Goal: Information Seeking & Learning: Check status

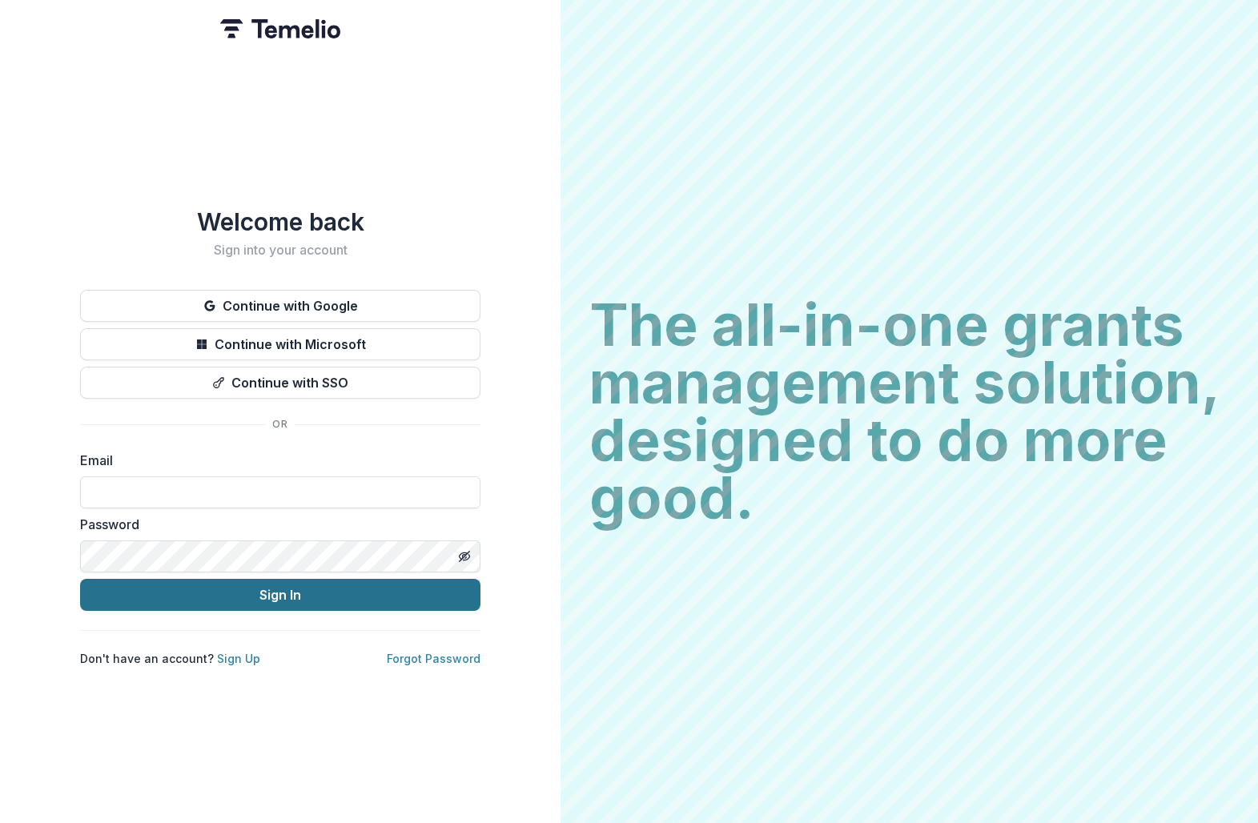
type input "**********"
click at [385, 584] on button "Sign In" at bounding box center [280, 595] width 400 height 32
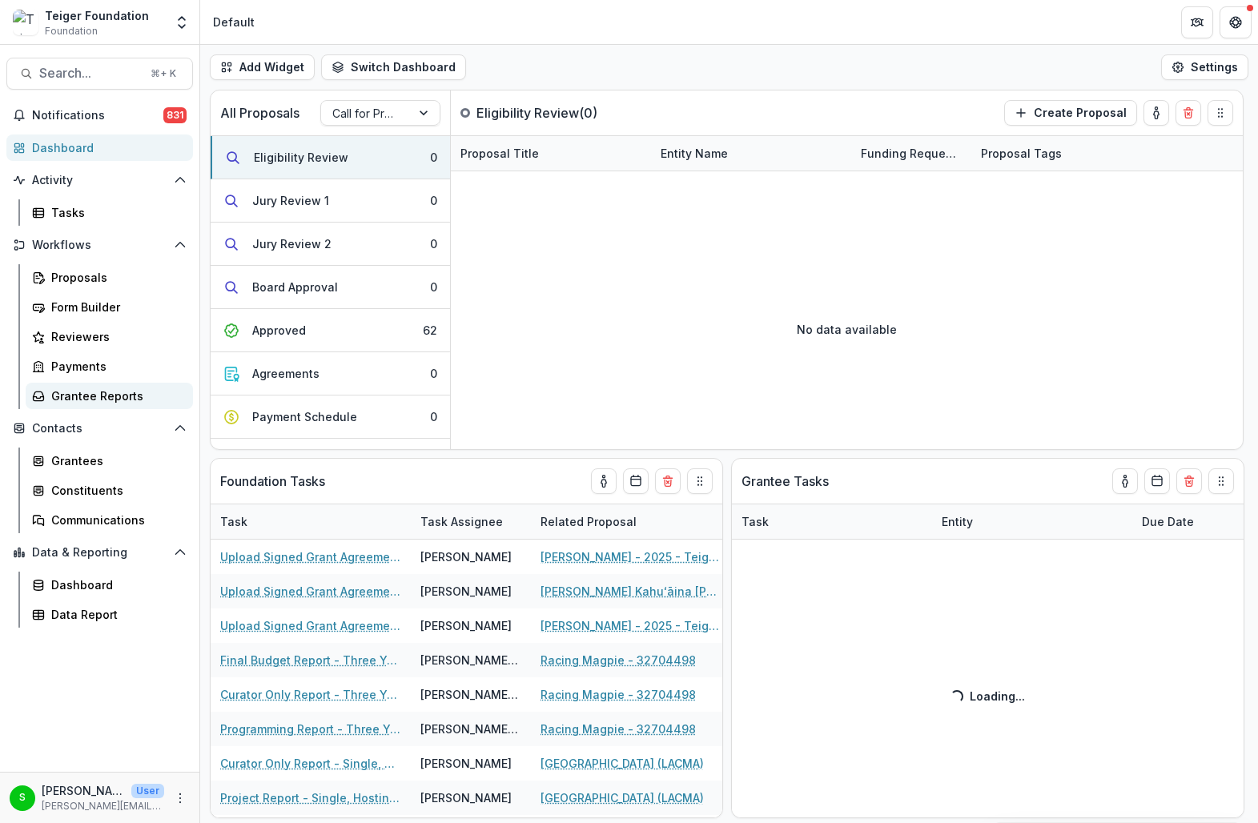
click at [99, 395] on div "Grantee Reports" at bounding box center [115, 395] width 129 height 17
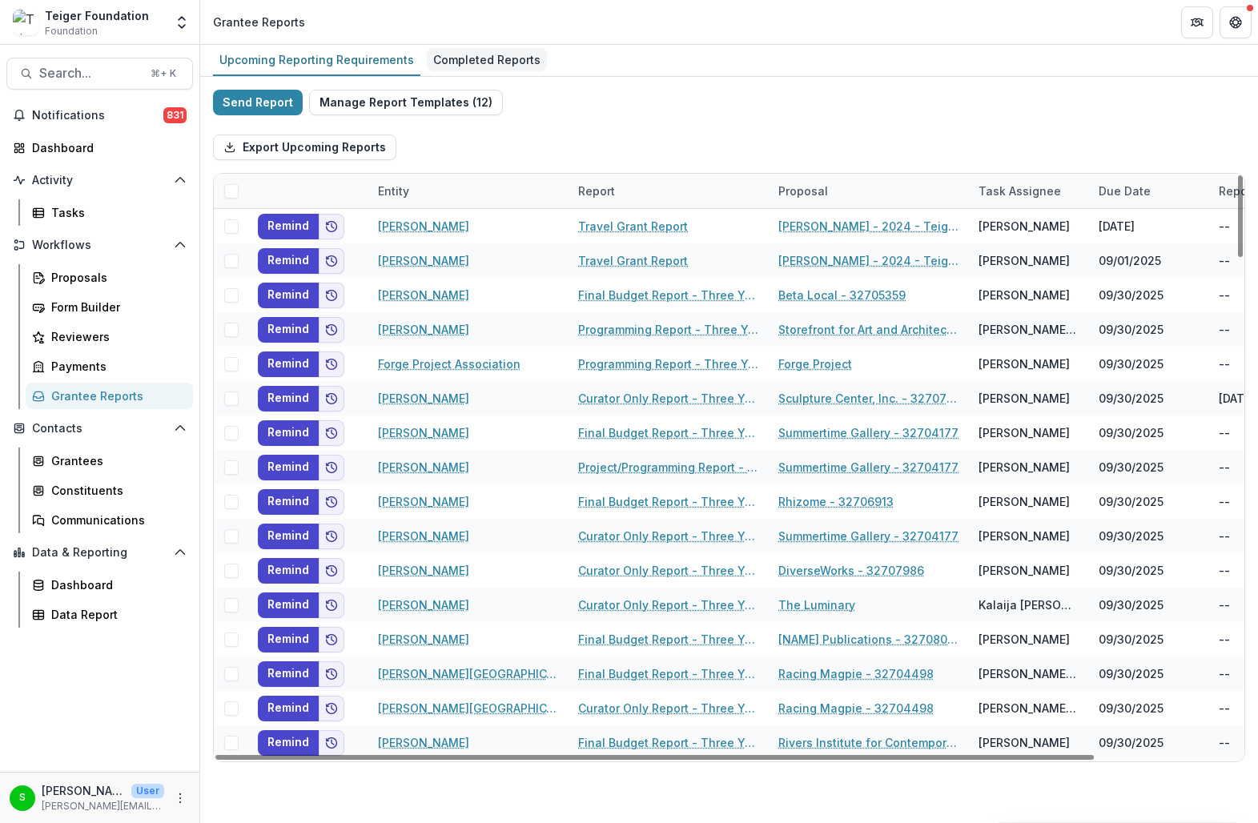
click at [460, 51] on div "Completed Reports" at bounding box center [487, 59] width 120 height 23
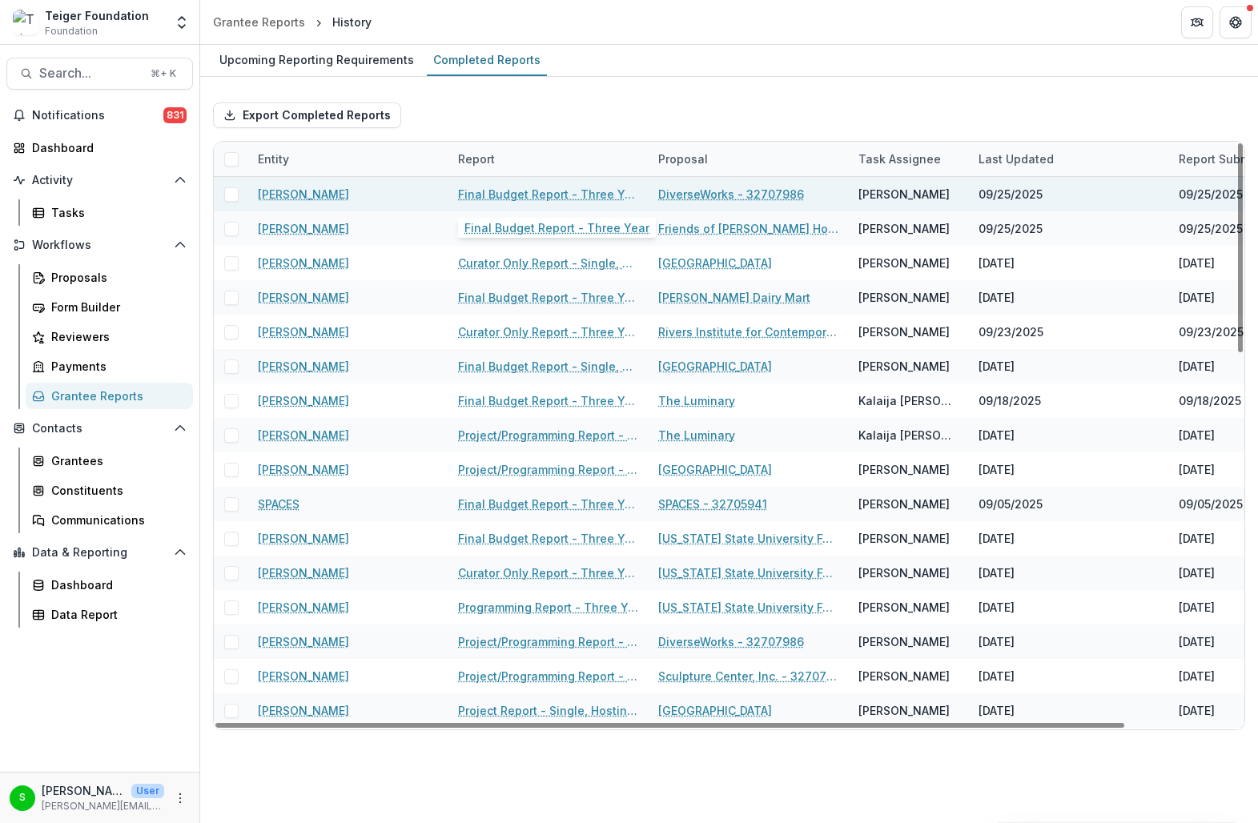
click at [474, 194] on link "Final Budget Report - Three Year" at bounding box center [548, 194] width 181 height 17
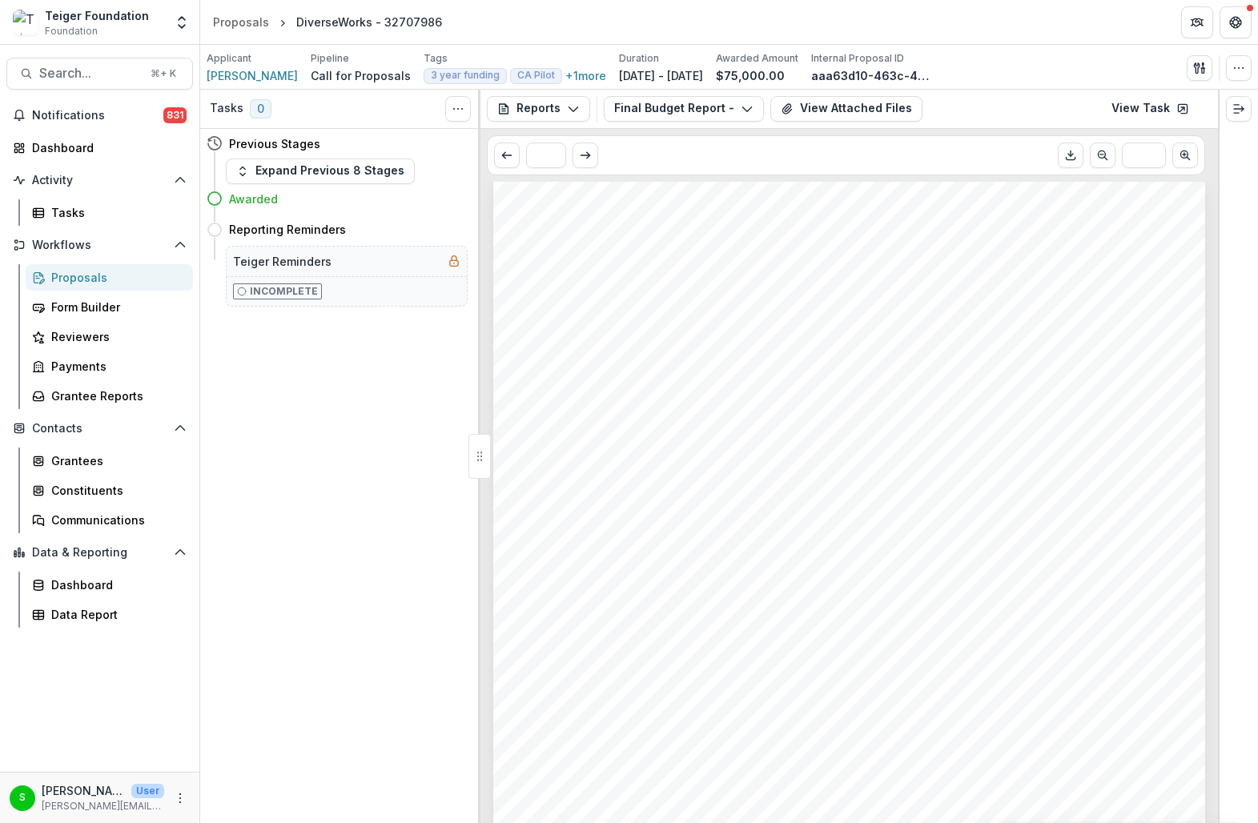
scroll to position [1754, 0]
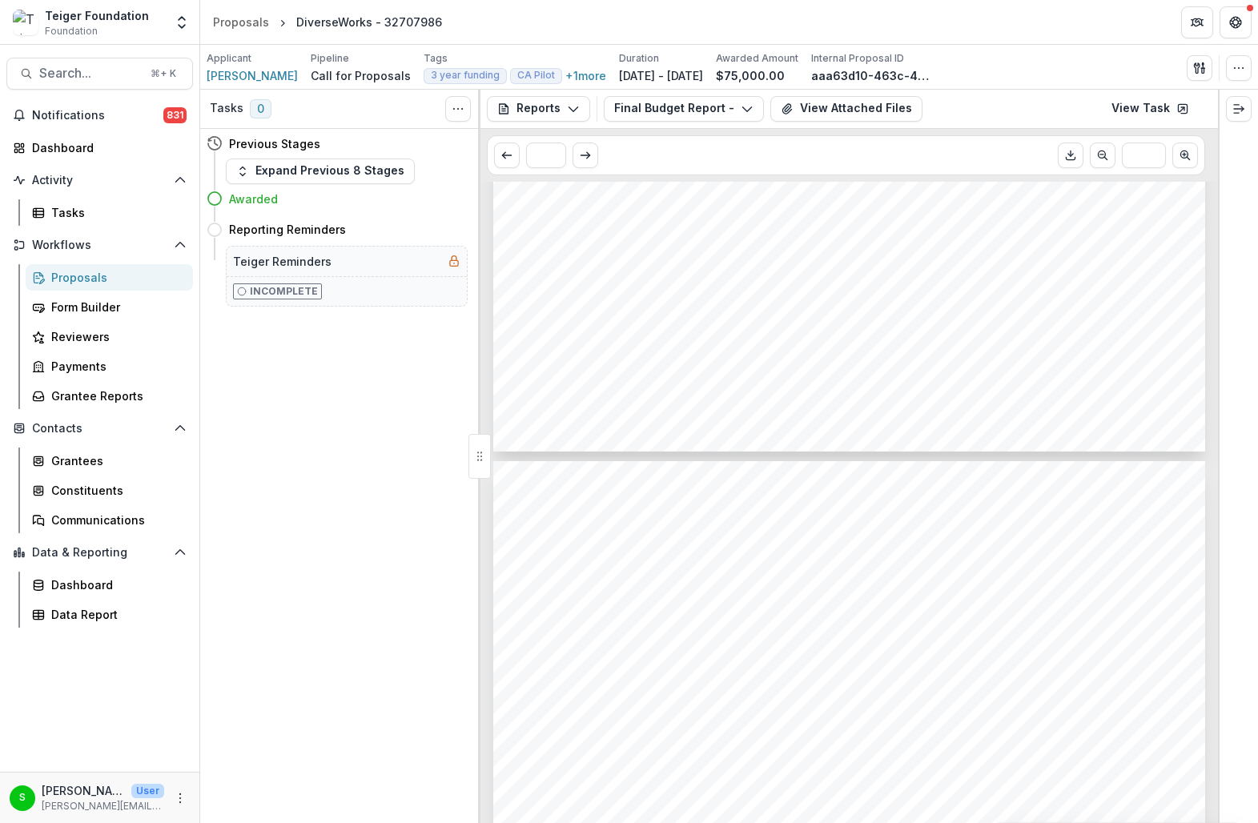
click at [643, 290] on span "attendance for our programs, and the costs of marketing, which are [DATE] mostl…" at bounding box center [851, 286] width 631 height 14
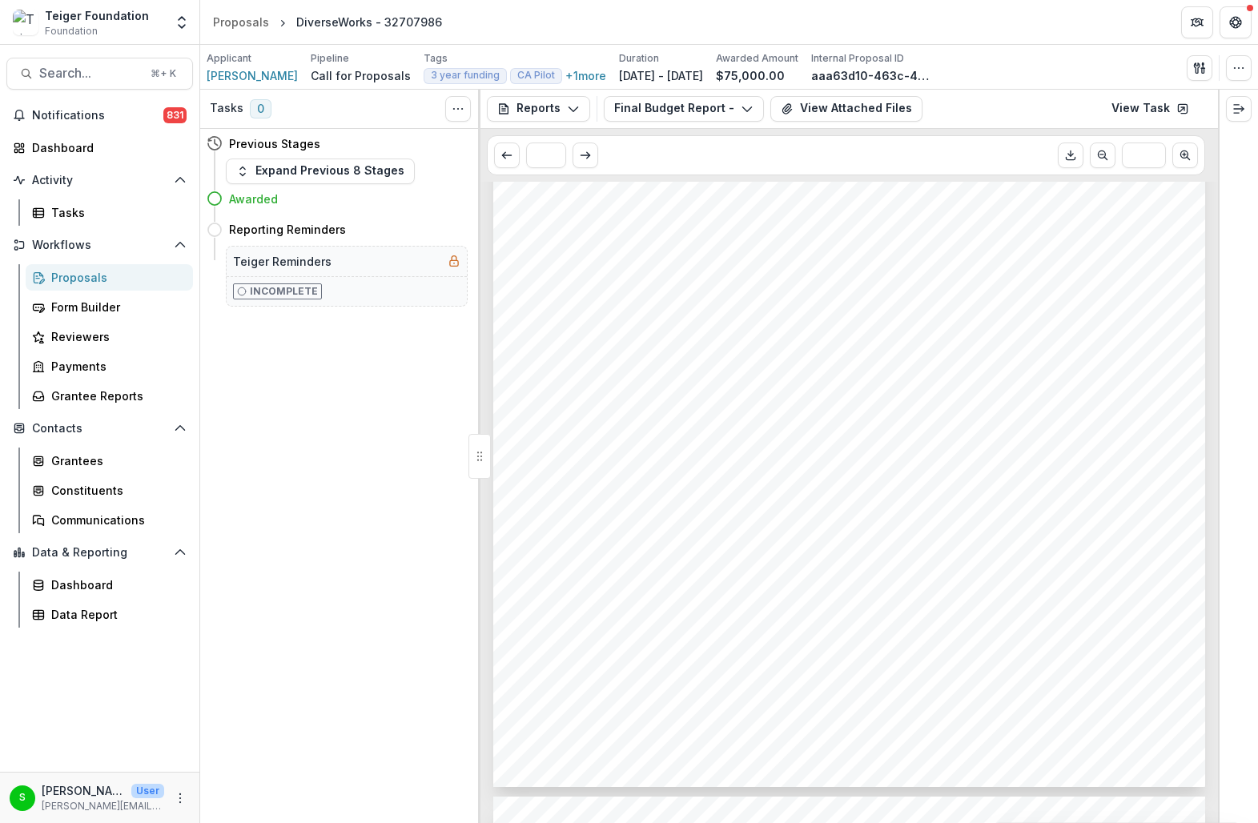
scroll to position [1351, 0]
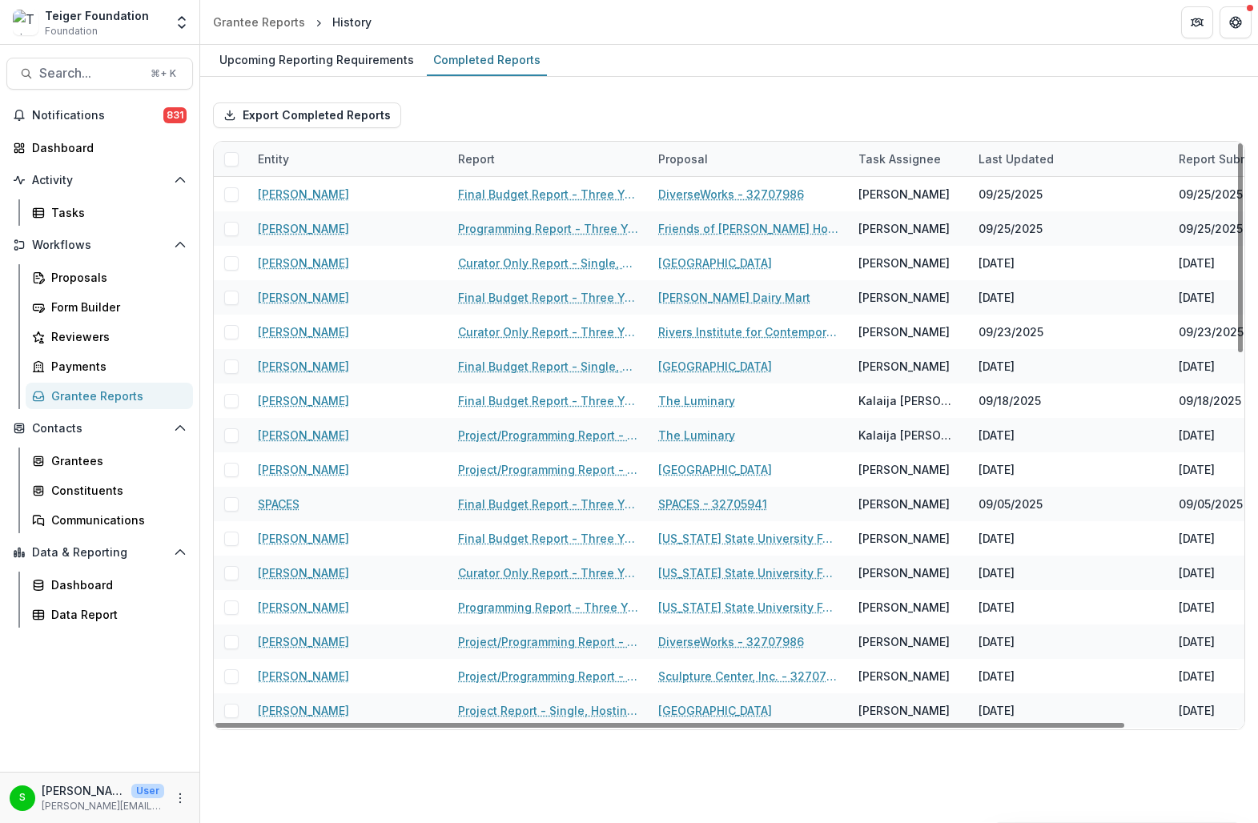
click at [506, 155] on div "Report" at bounding box center [548, 159] width 200 height 34
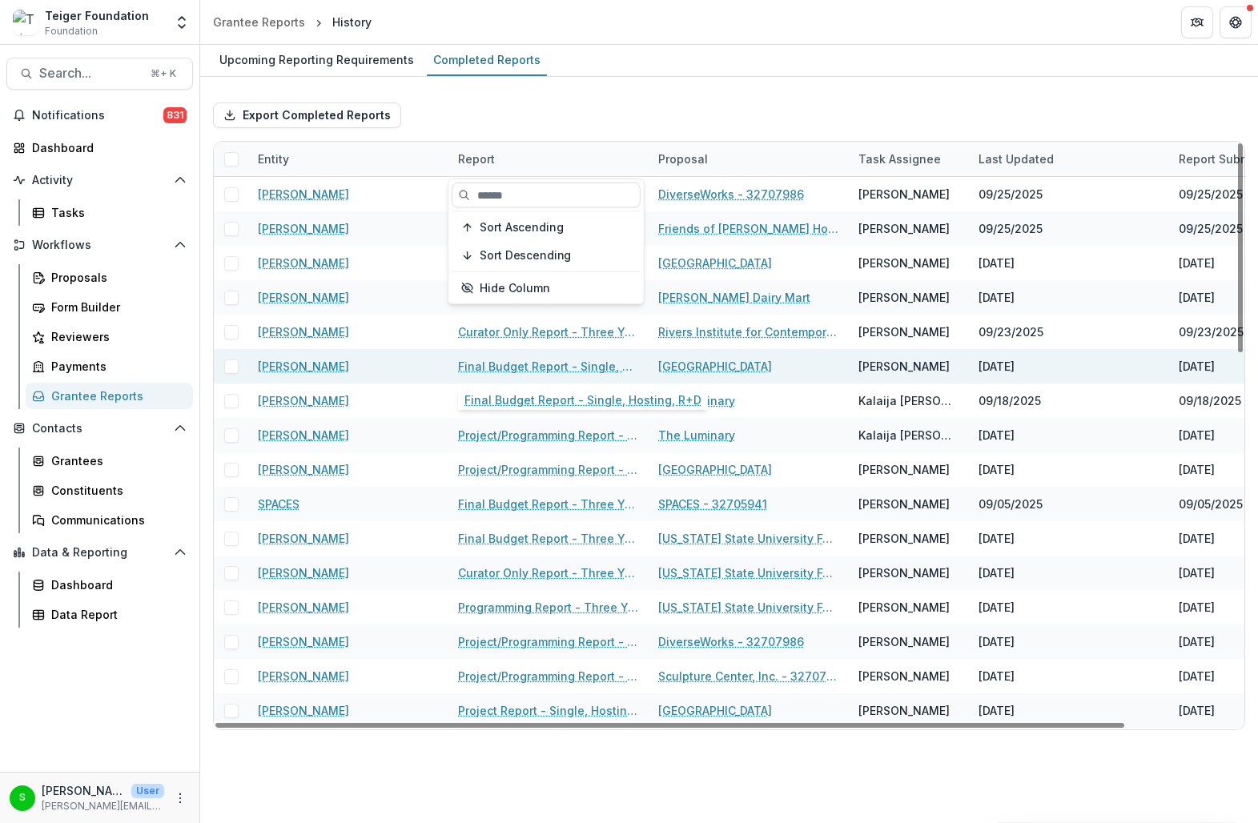
click at [498, 369] on link "Final Budget Report - Single, Hosting, R+D" at bounding box center [548, 366] width 181 height 17
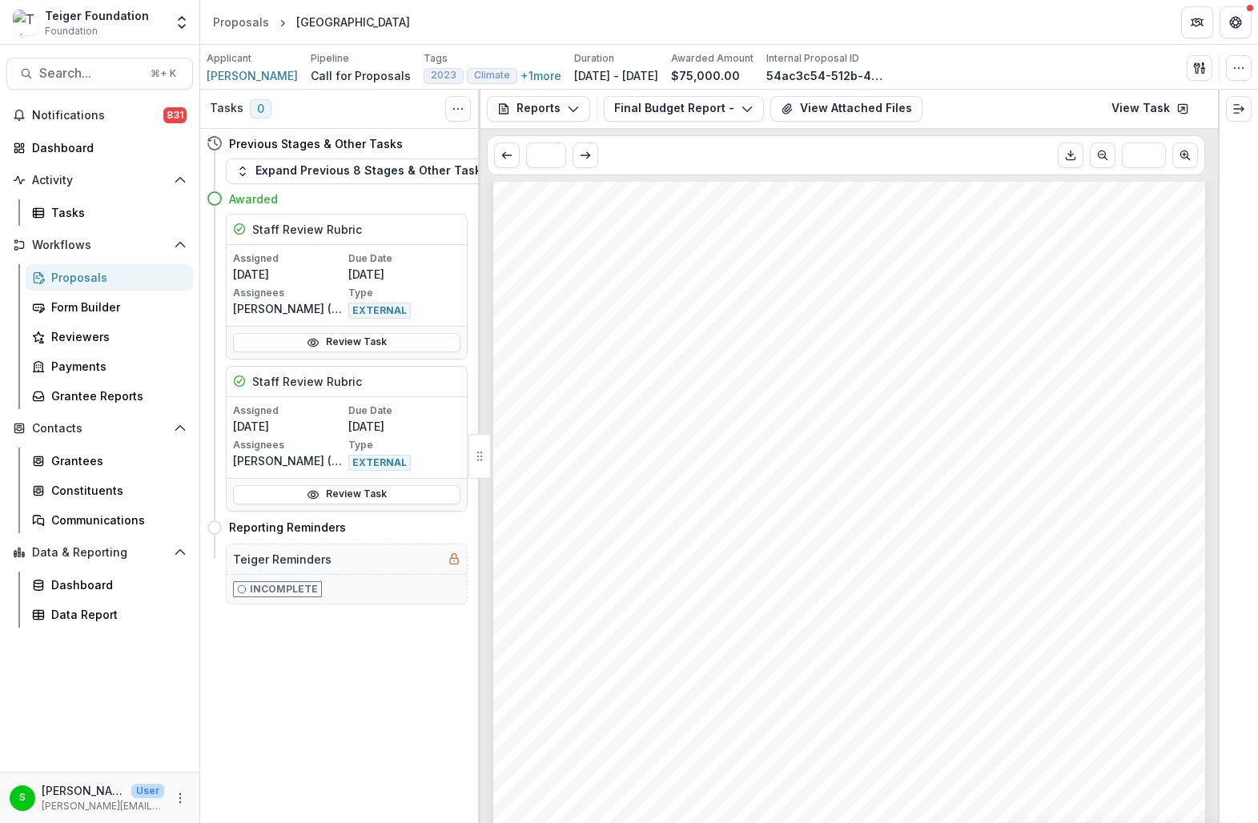
scroll to position [1000, 0]
click at [501, 159] on icon "Scroll to previous page" at bounding box center [506, 155] width 13 height 13
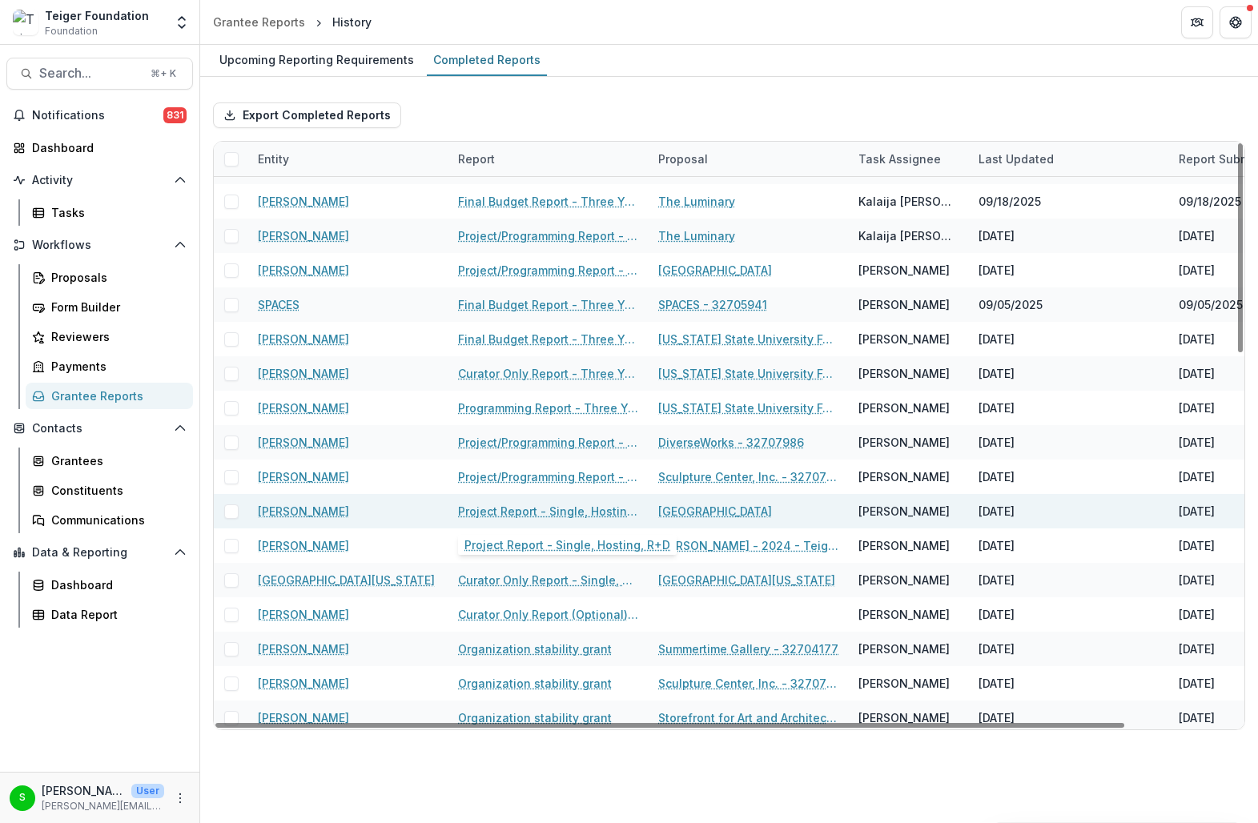
scroll to position [175, 0]
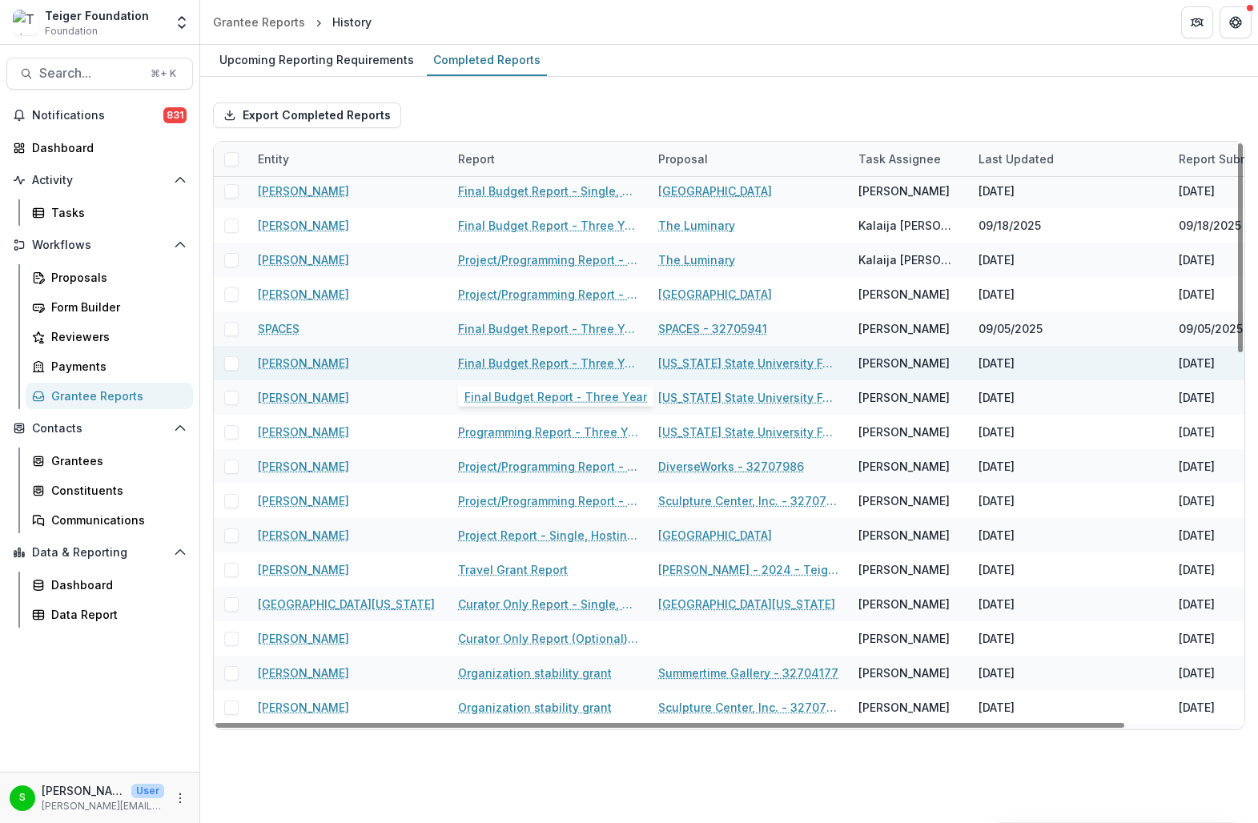
click at [518, 366] on link "Final Budget Report - Three Year" at bounding box center [548, 363] width 181 height 17
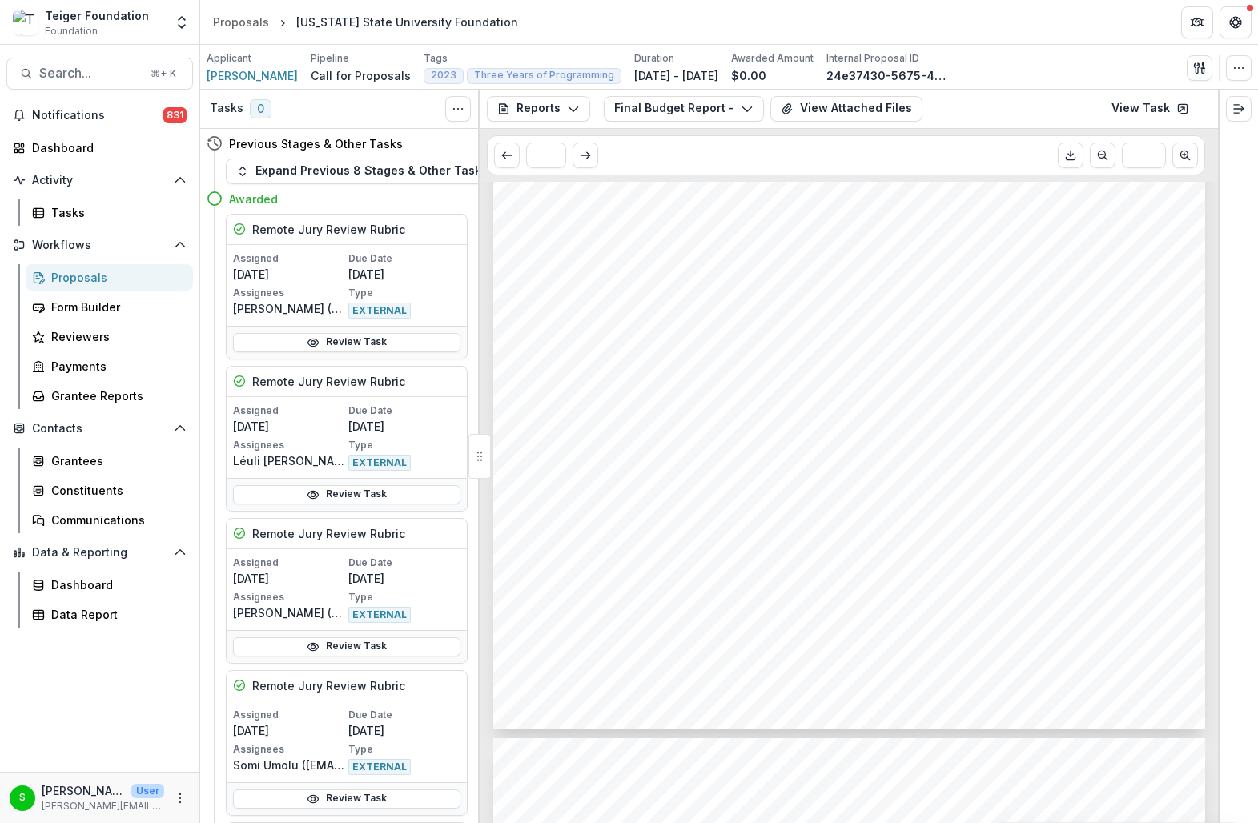
scroll to position [1505, 0]
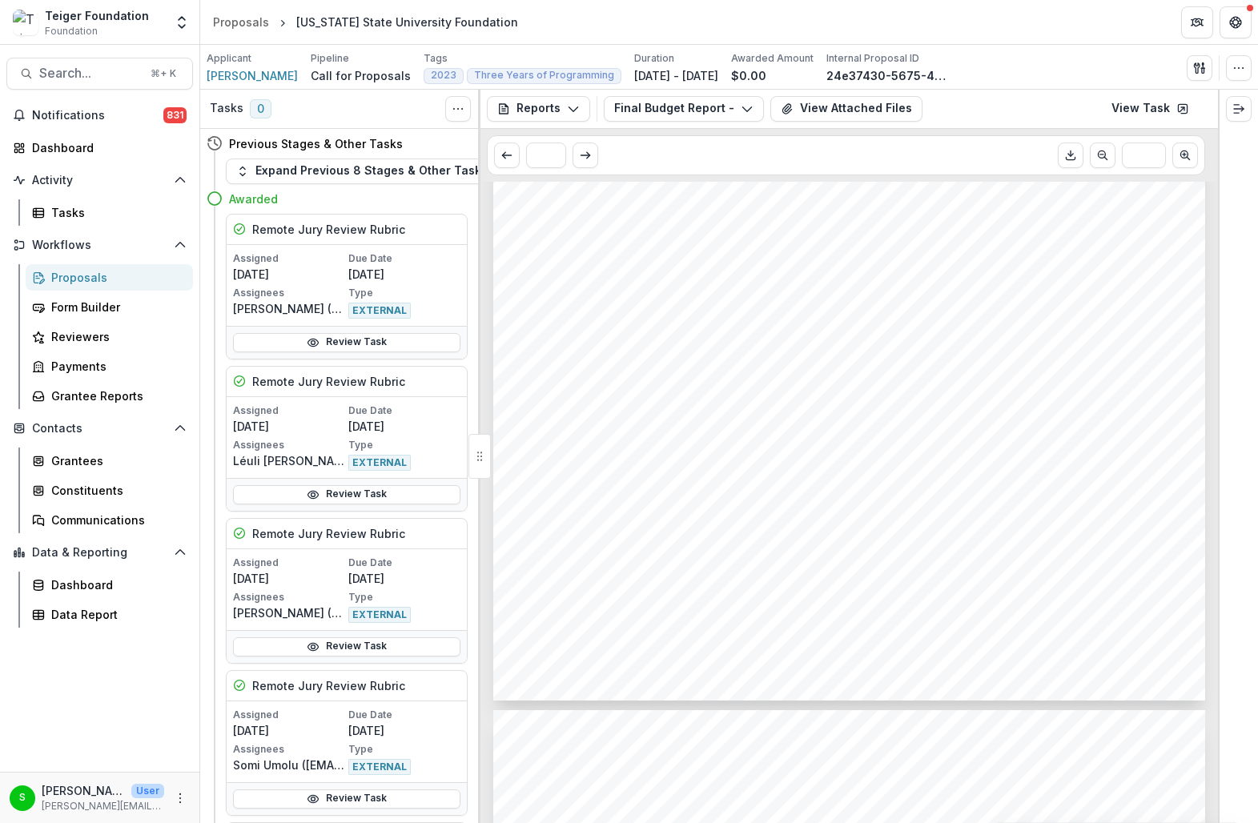
click at [670, 563] on div "Significantly aligned Are there consistent areas where you find yourself oversp…" at bounding box center [849, 196] width 712 height 1007
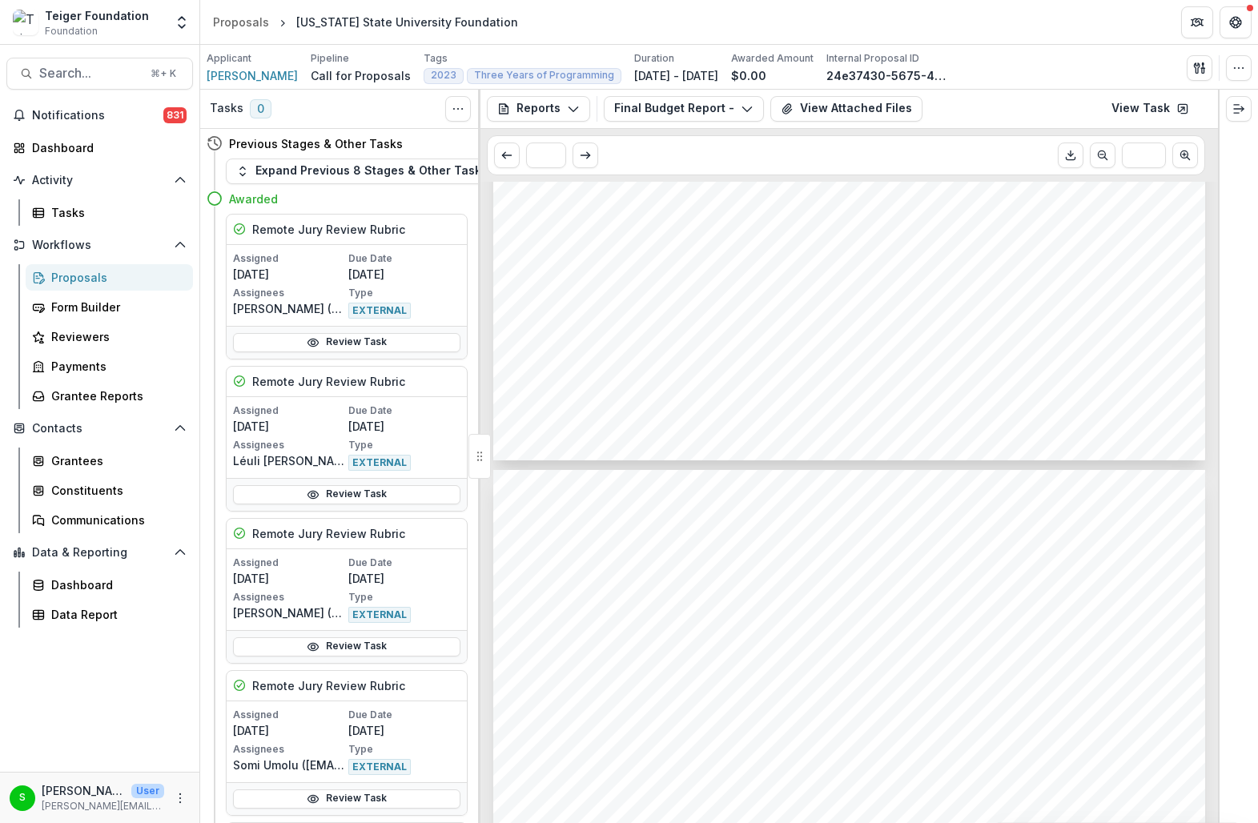
scroll to position [1755, 0]
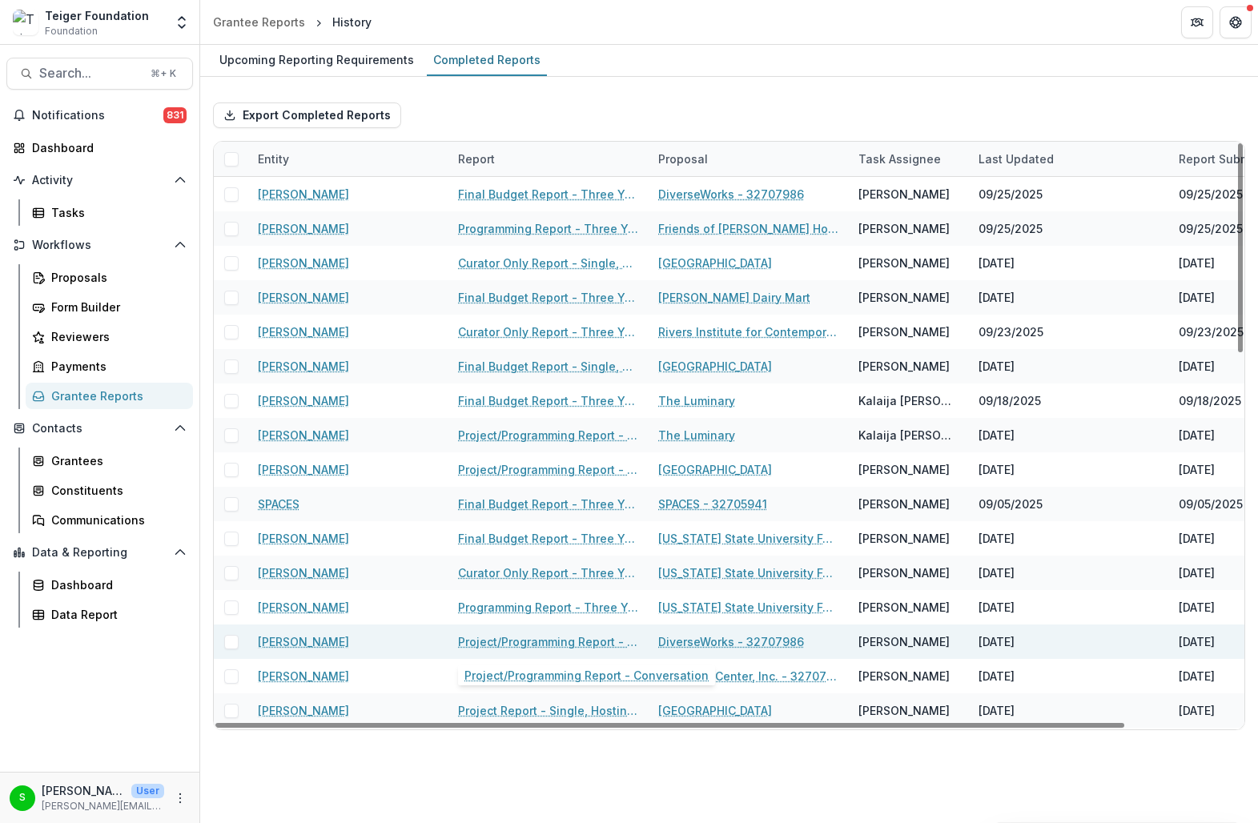
click at [568, 639] on link "Project/Programming Report - Conversation" at bounding box center [548, 641] width 181 height 17
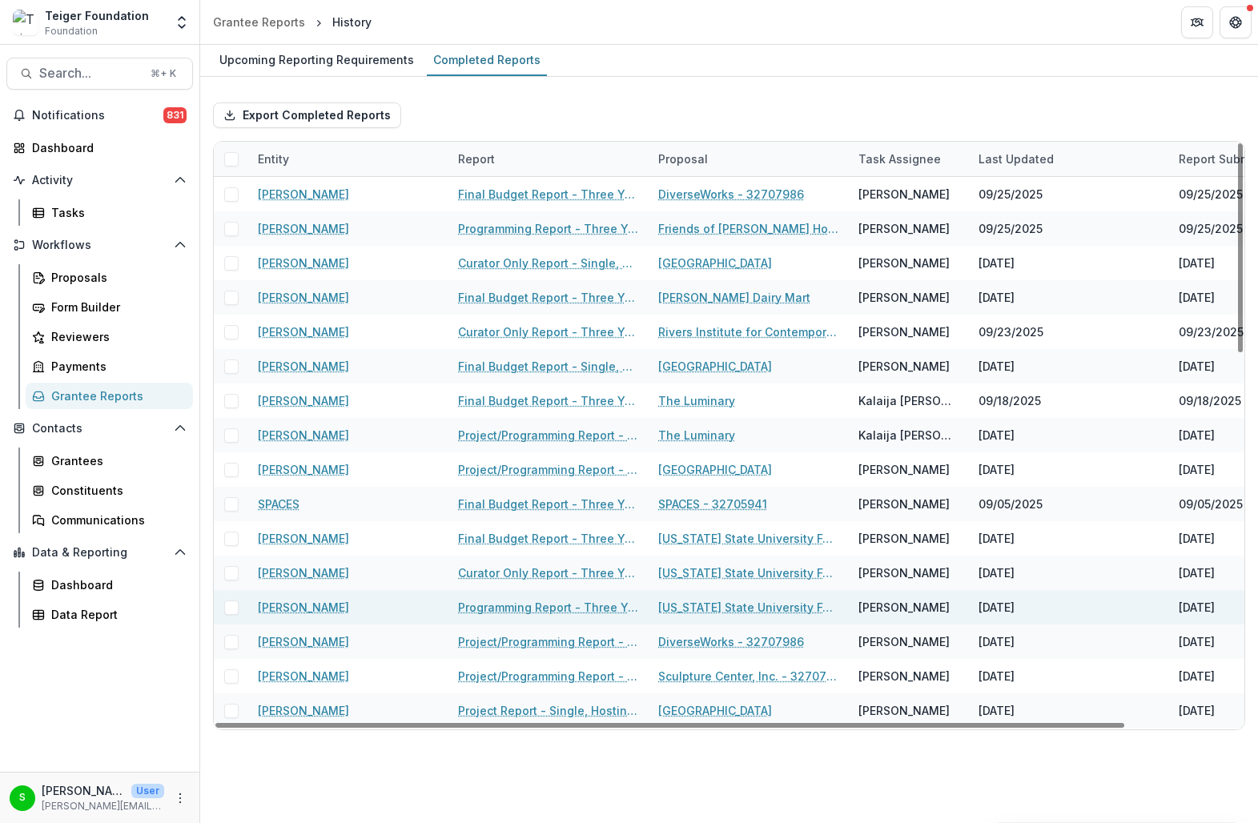
click at [559, 610] on link "Programming Report - Three Year" at bounding box center [548, 607] width 181 height 17
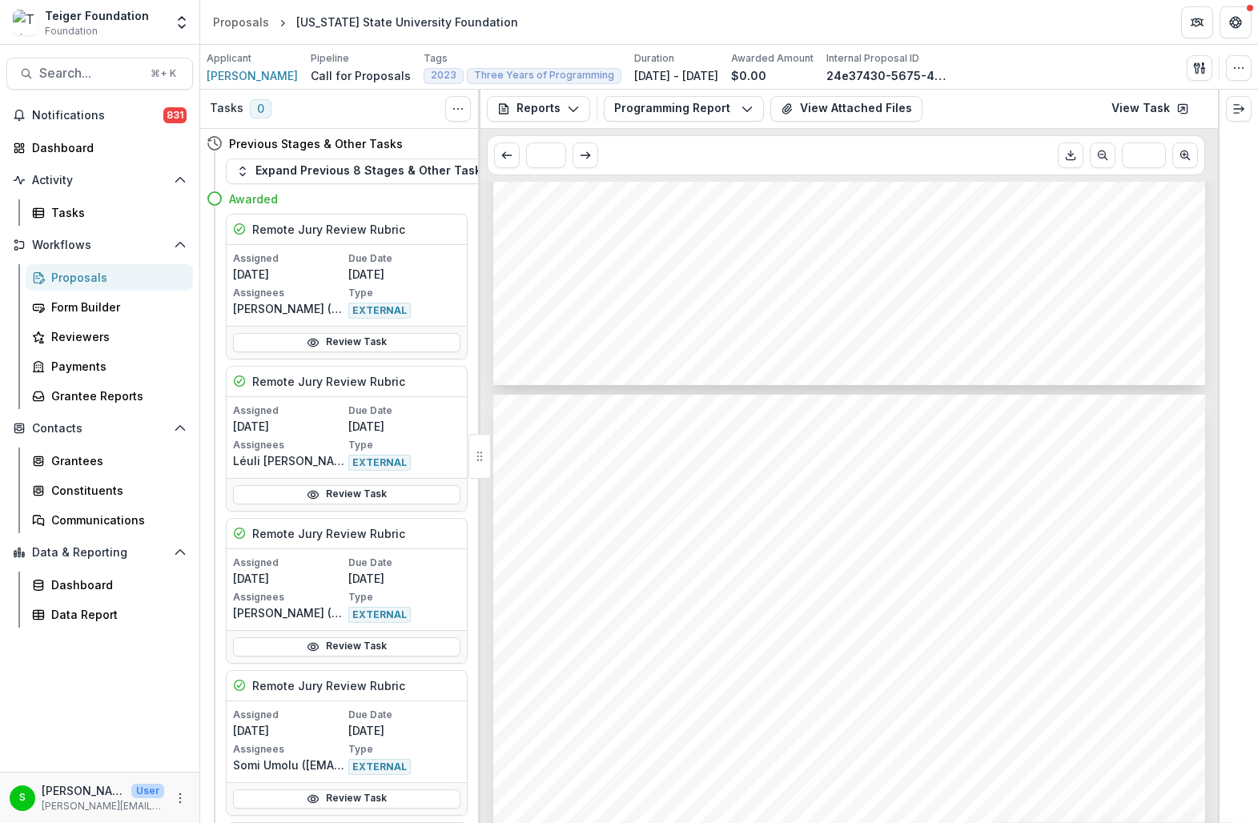
scroll to position [1834, 0]
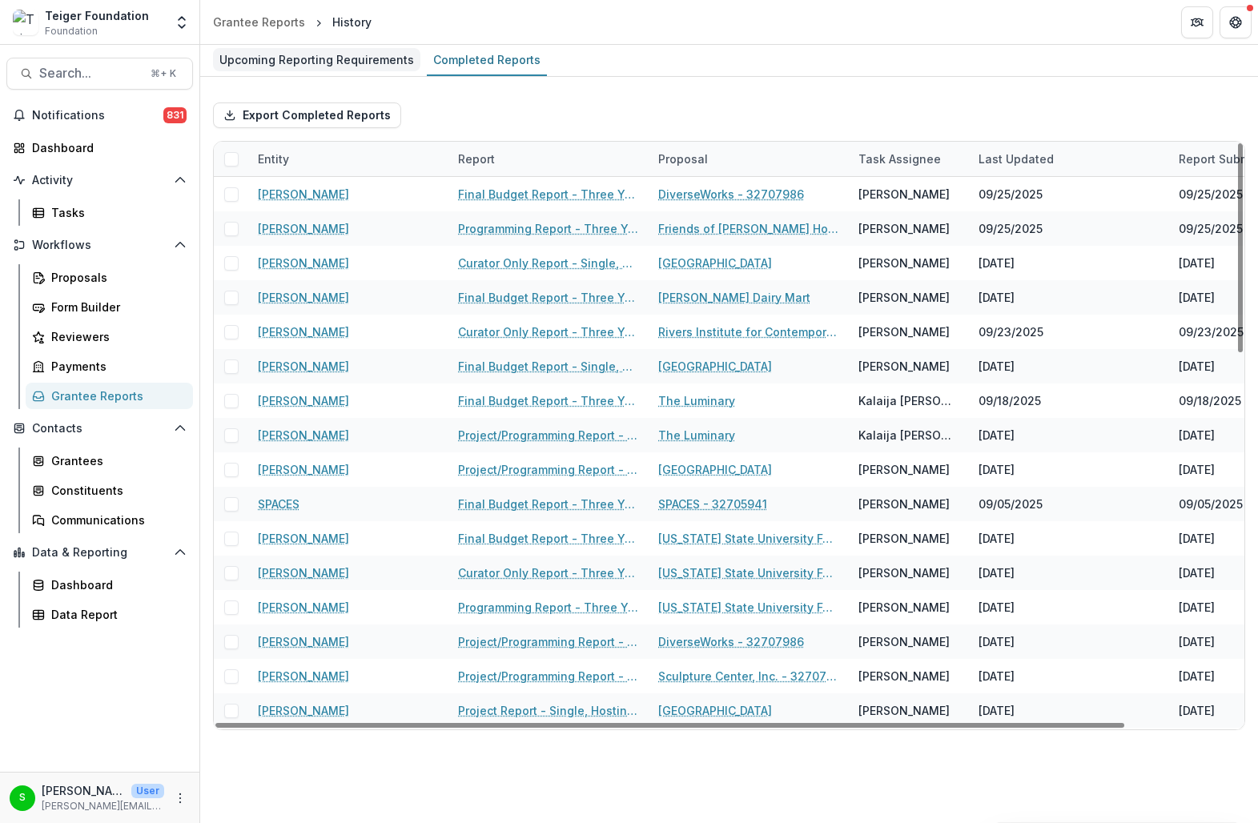
click at [387, 60] on div "Upcoming Reporting Requirements" at bounding box center [316, 59] width 207 height 23
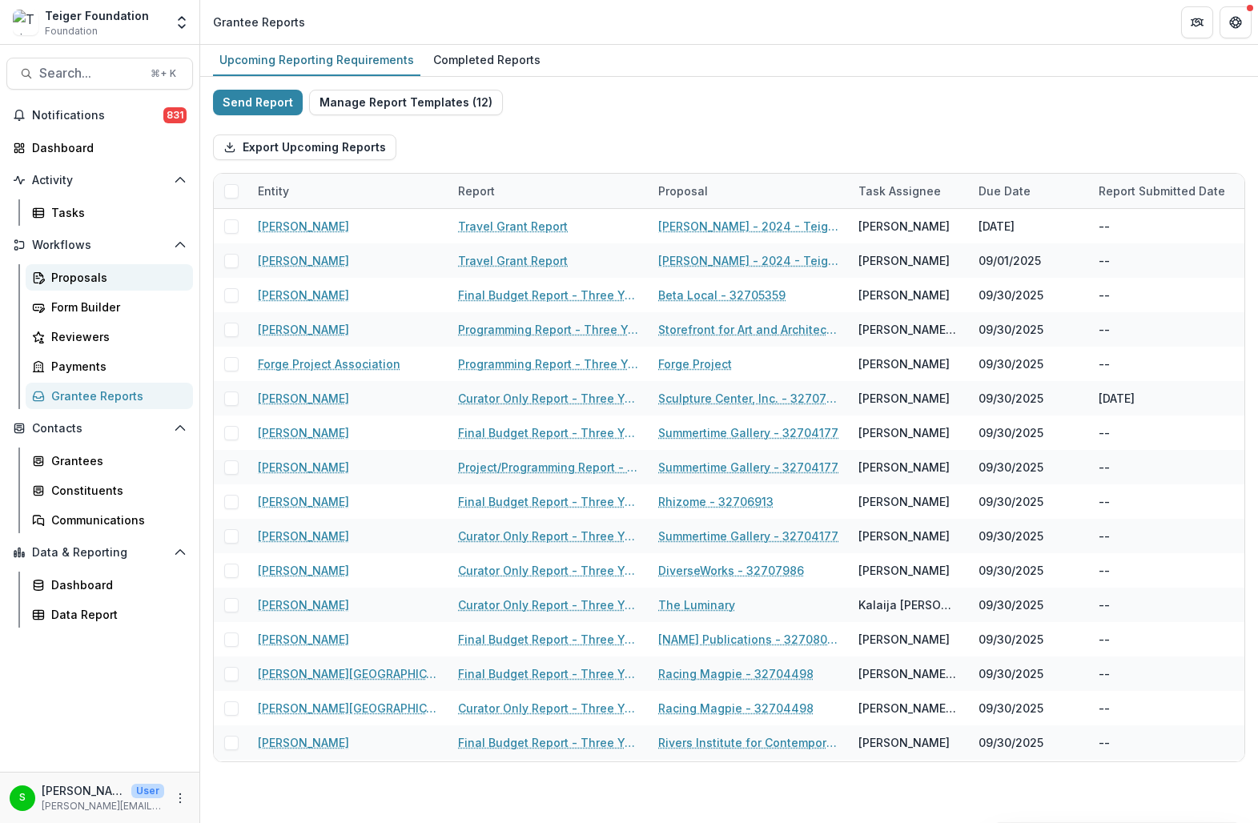
click at [94, 272] on div "Proposals" at bounding box center [115, 277] width 129 height 17
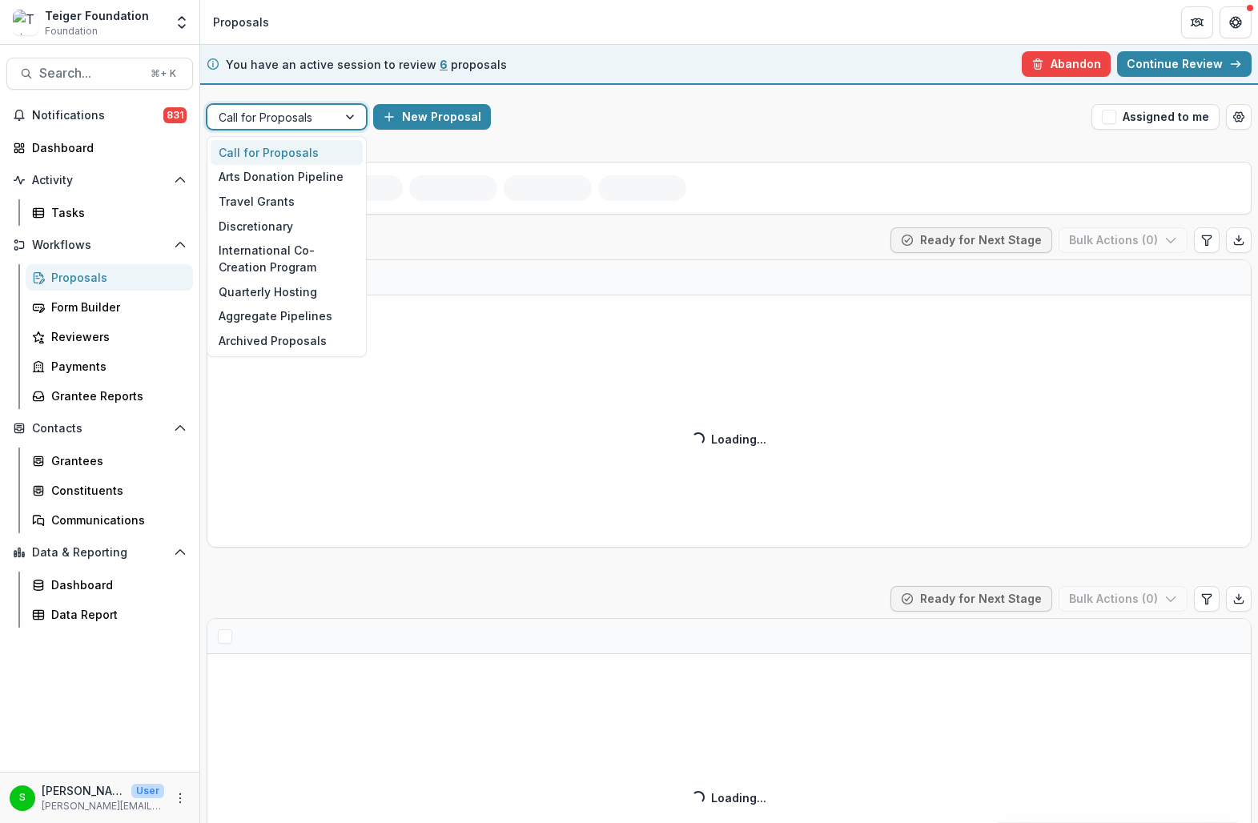
click at [334, 116] on div "Call for Proposals" at bounding box center [272, 117] width 130 height 23
click at [309, 291] on div "Quarterly Hosting" at bounding box center [287, 291] width 152 height 25
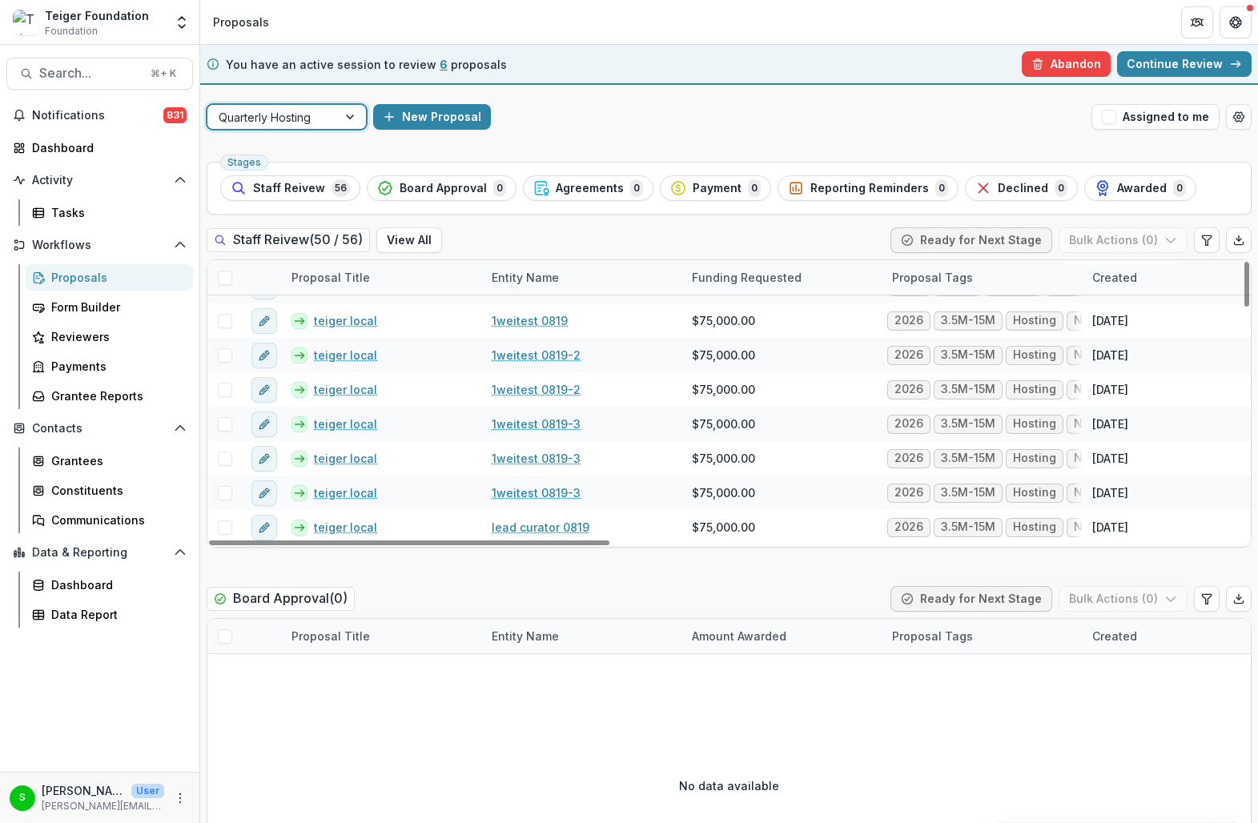
scroll to position [893, 0]
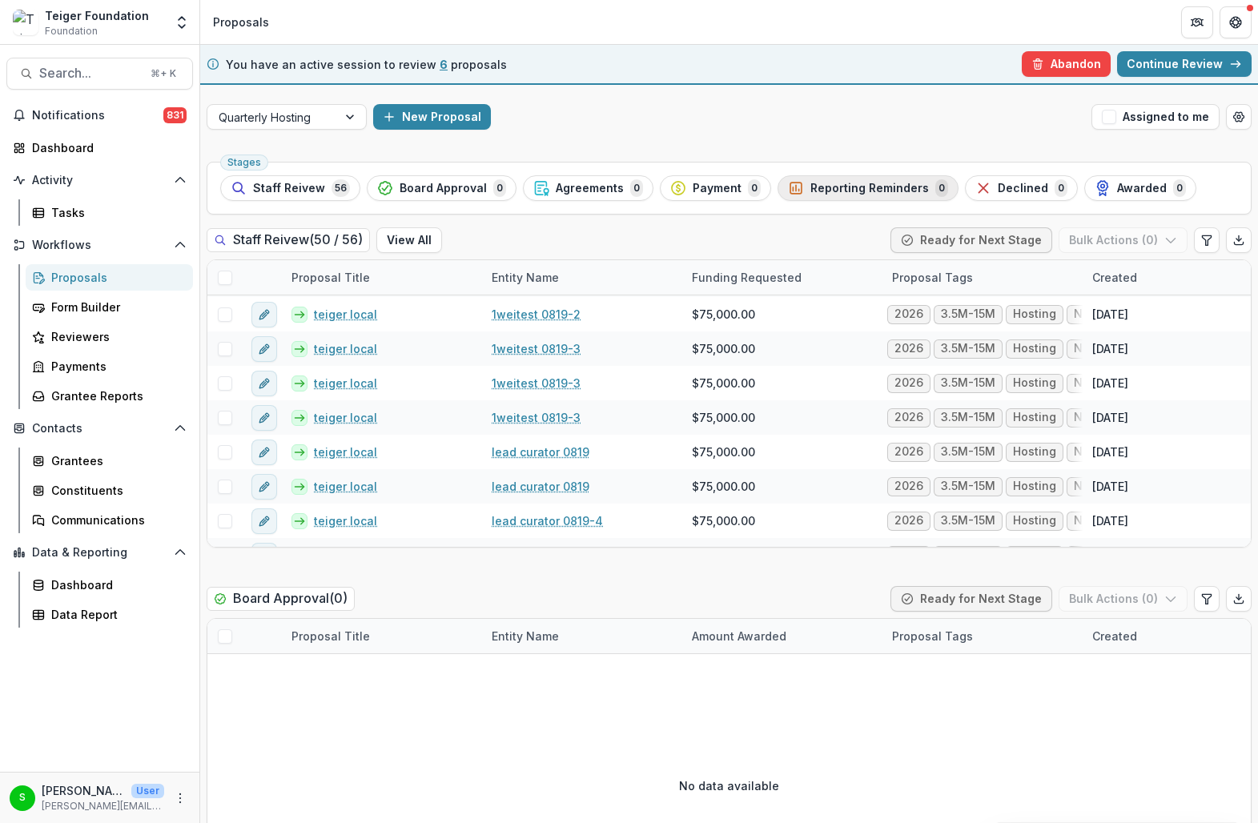
click at [816, 194] on span "Reporting Reminders" at bounding box center [869, 189] width 118 height 14
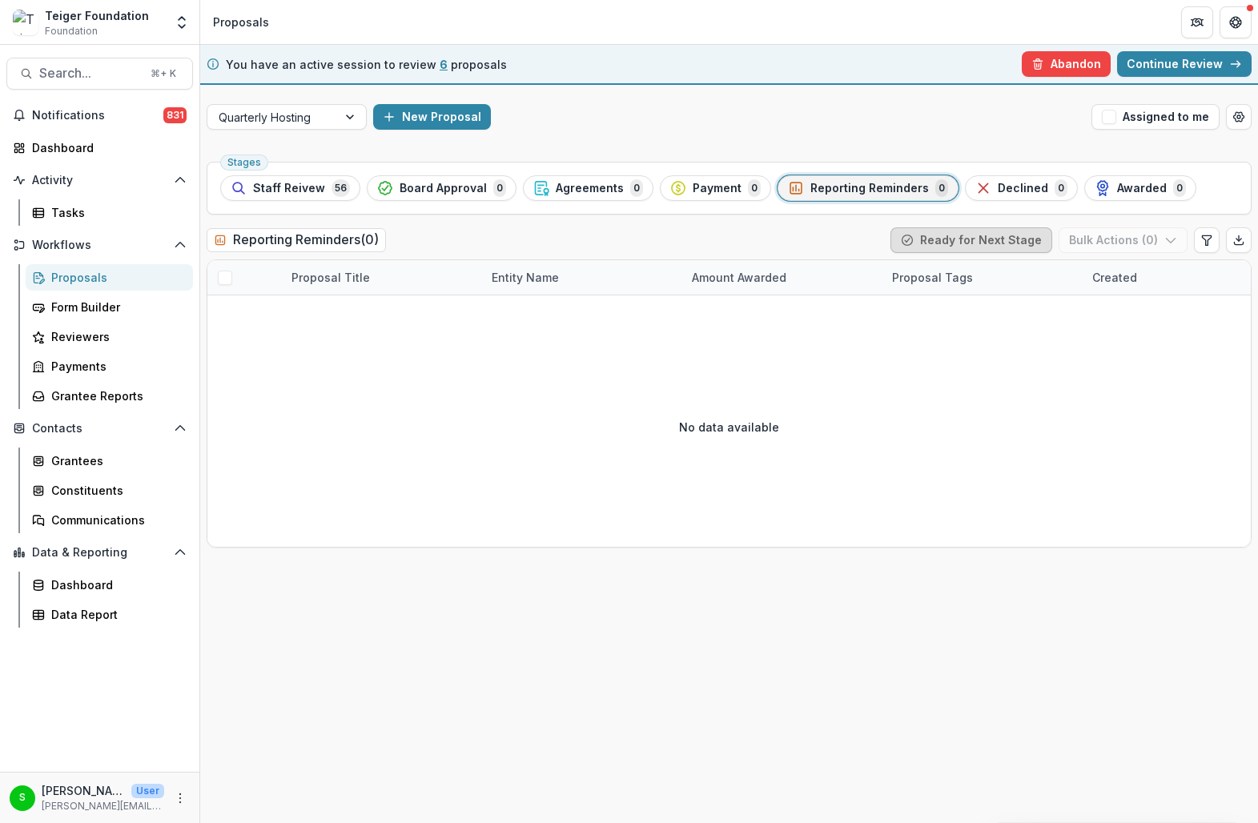
click at [938, 235] on button "Ready for Next Stage" at bounding box center [971, 240] width 162 height 26
click at [847, 238] on div "Reporting Reminders ( 0 ) Ready for Next Stage Bulk Actions ( 0 )" at bounding box center [729, 243] width 1045 height 32
click at [1212, 242] on icon "Edit table settings" at bounding box center [1206, 240] width 13 height 13
select select "******"
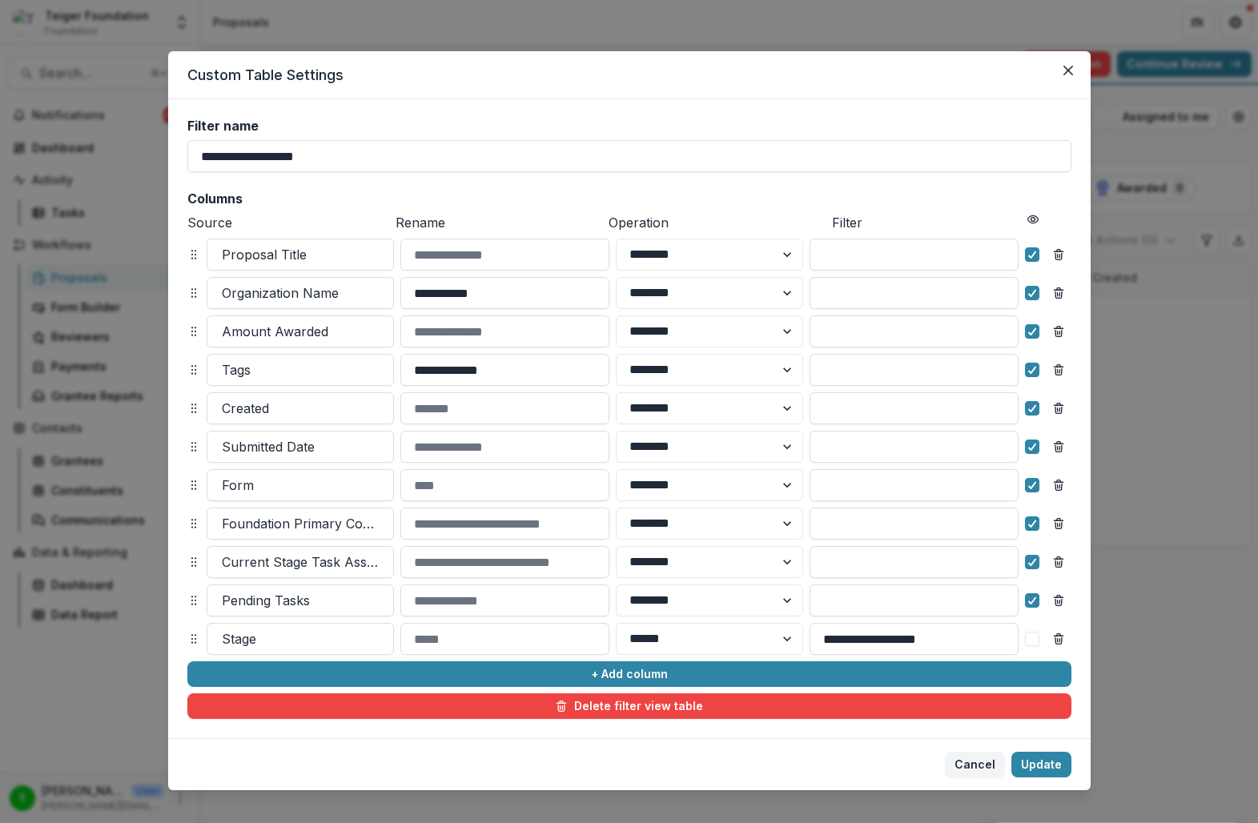
click at [1204, 414] on div "**********" at bounding box center [629, 411] width 1258 height 823
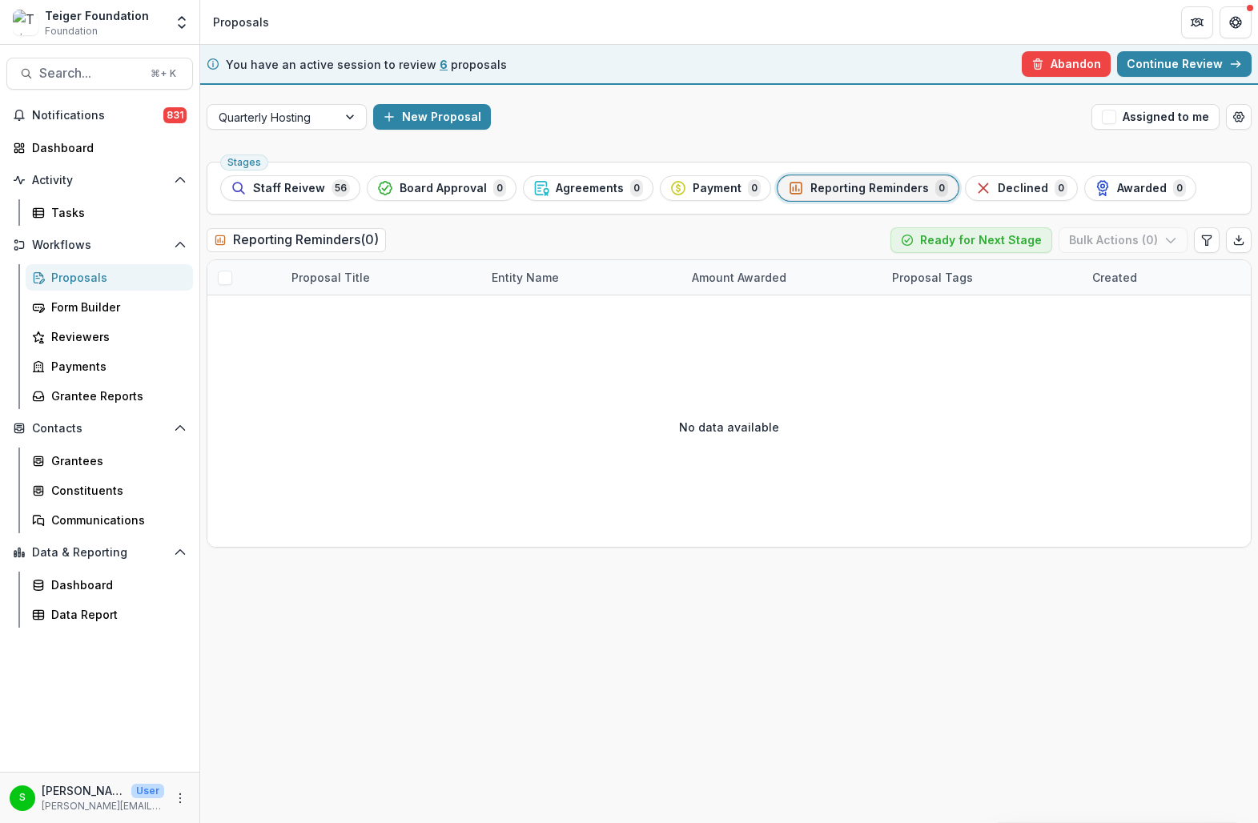
click at [796, 177] on button "Reporting Reminders 0" at bounding box center [867, 188] width 181 height 26
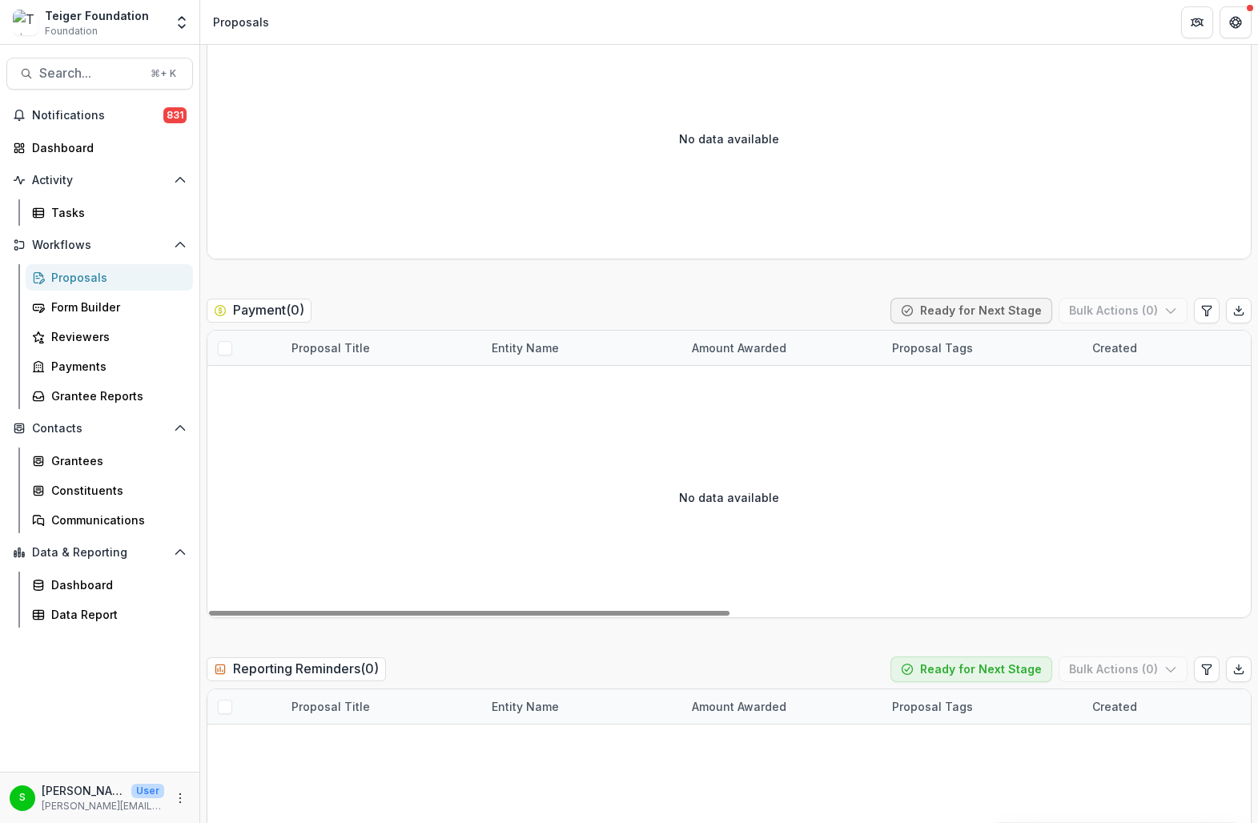
scroll to position [1077, 0]
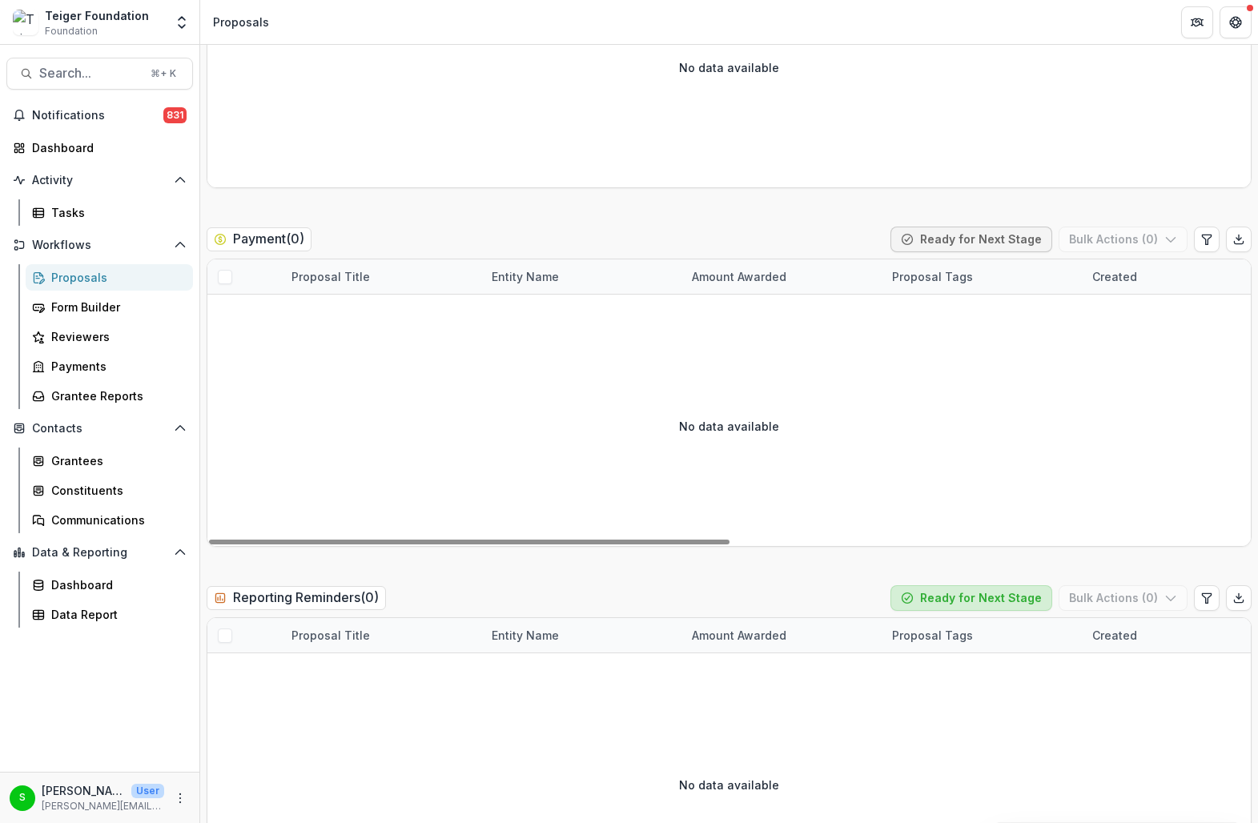
click at [913, 600] on icon "button" at bounding box center [907, 598] width 13 height 13
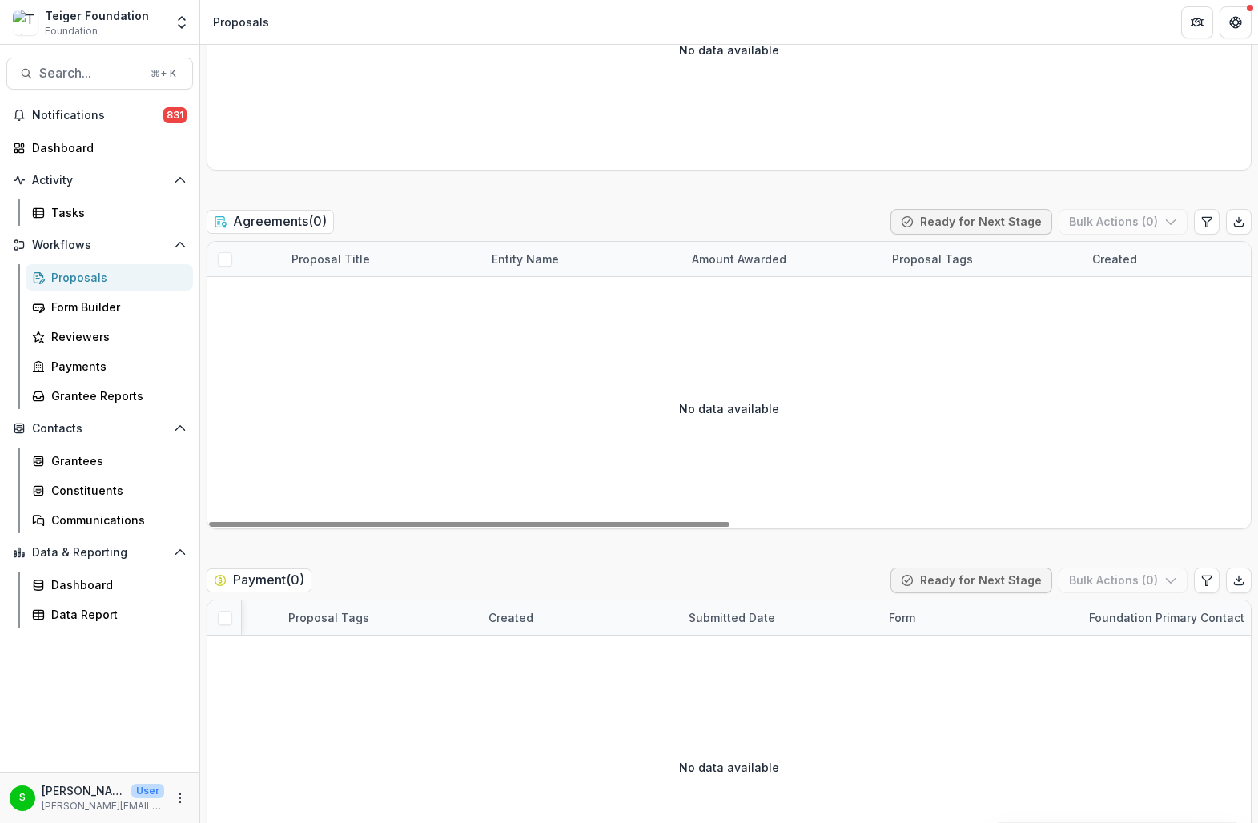
scroll to position [0, 0]
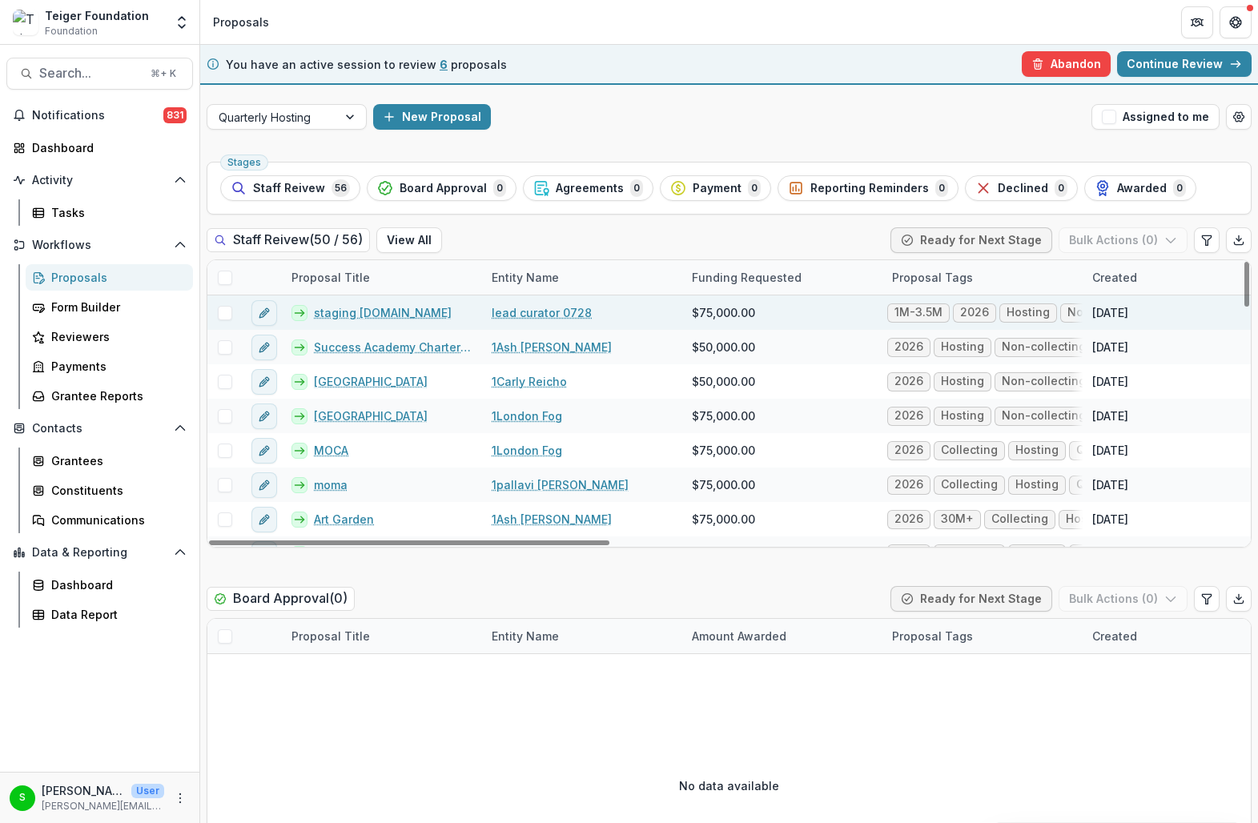
click at [226, 308] on span at bounding box center [225, 313] width 14 height 14
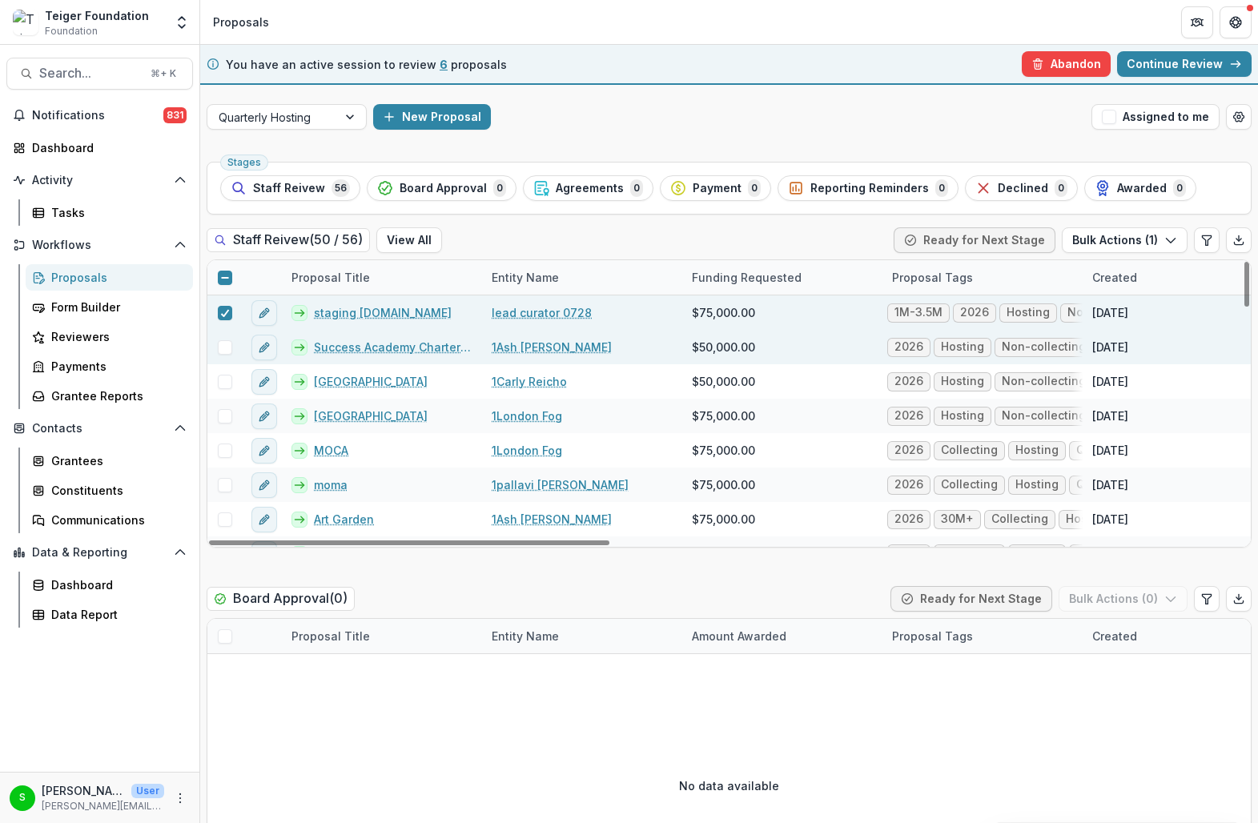
click at [226, 356] on div at bounding box center [224, 347] width 34 height 34
click at [220, 350] on span at bounding box center [225, 347] width 14 height 14
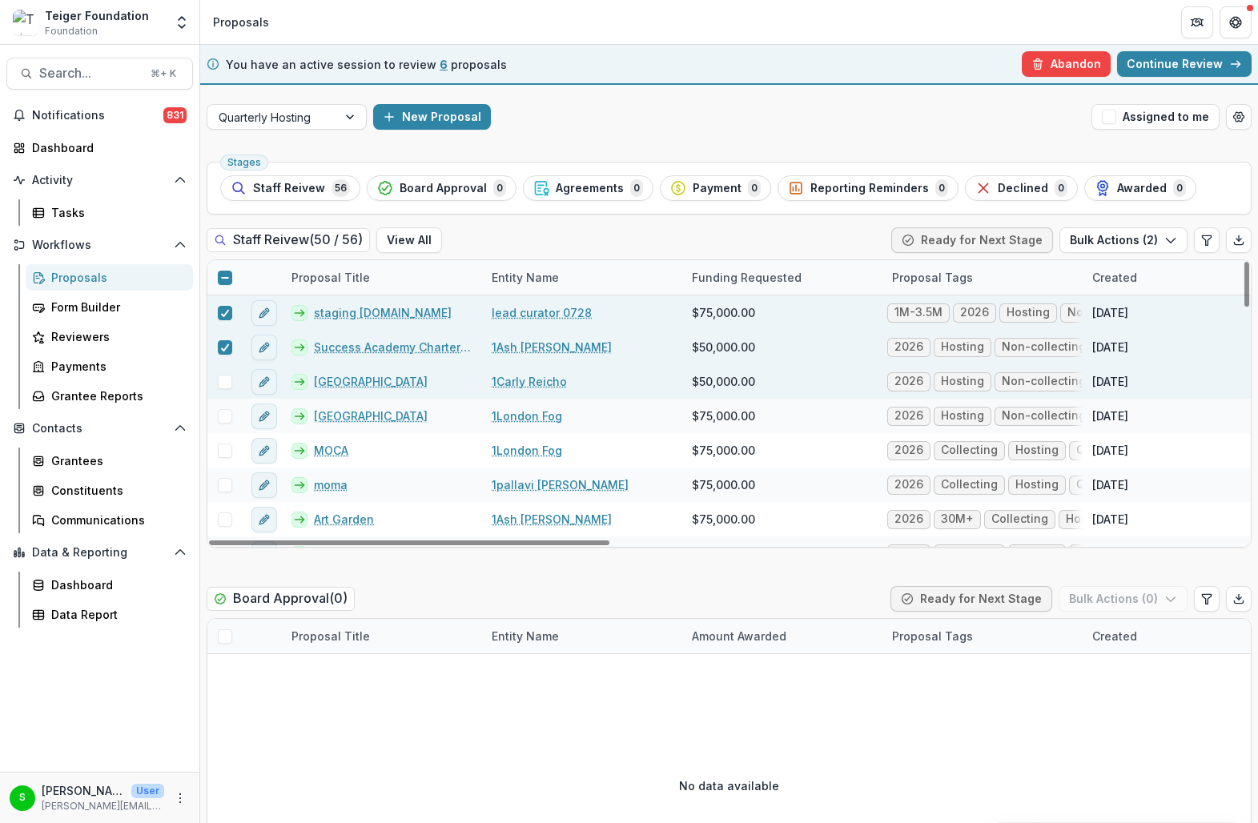
click at [220, 375] on span at bounding box center [225, 382] width 14 height 14
click at [1147, 239] on button "Bulk Actions ( 3 )" at bounding box center [1123, 240] width 128 height 26
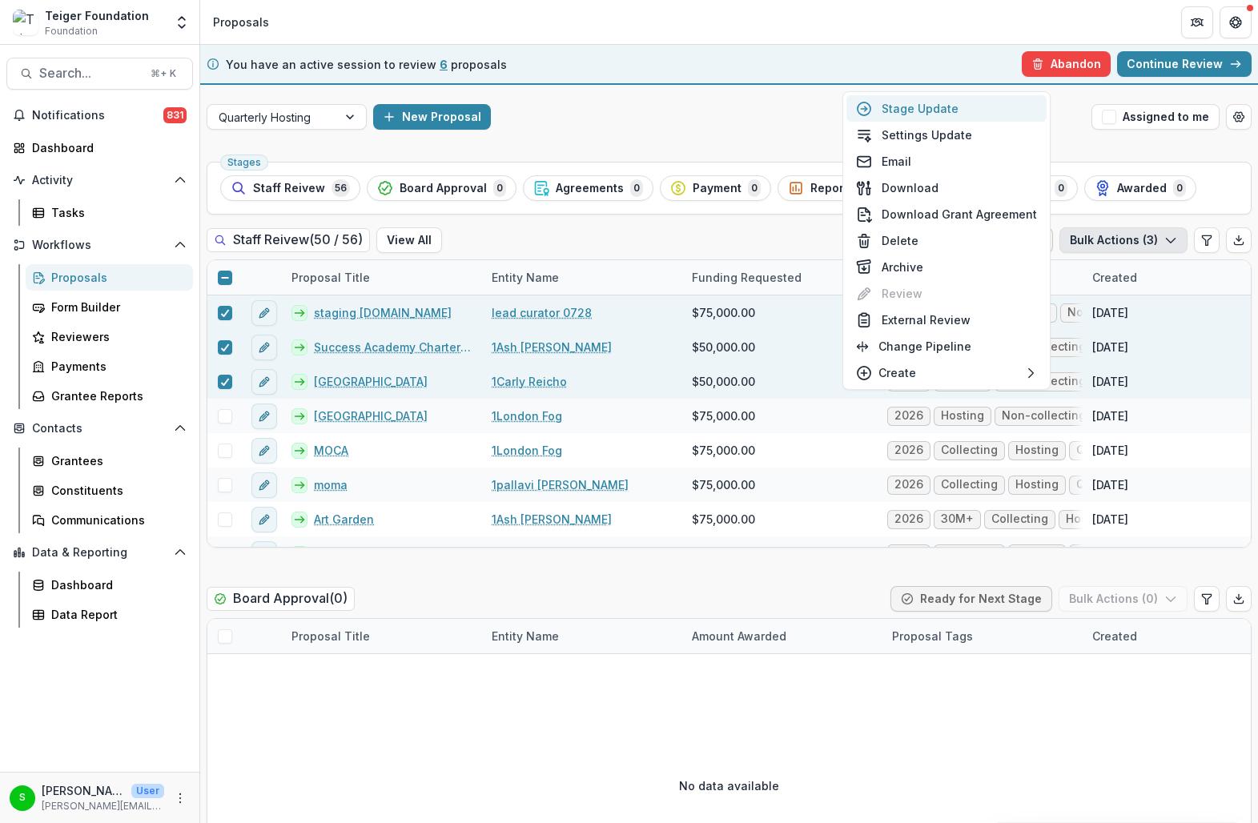
click at [989, 114] on button "Stage Update" at bounding box center [946, 108] width 200 height 26
select select "**********"
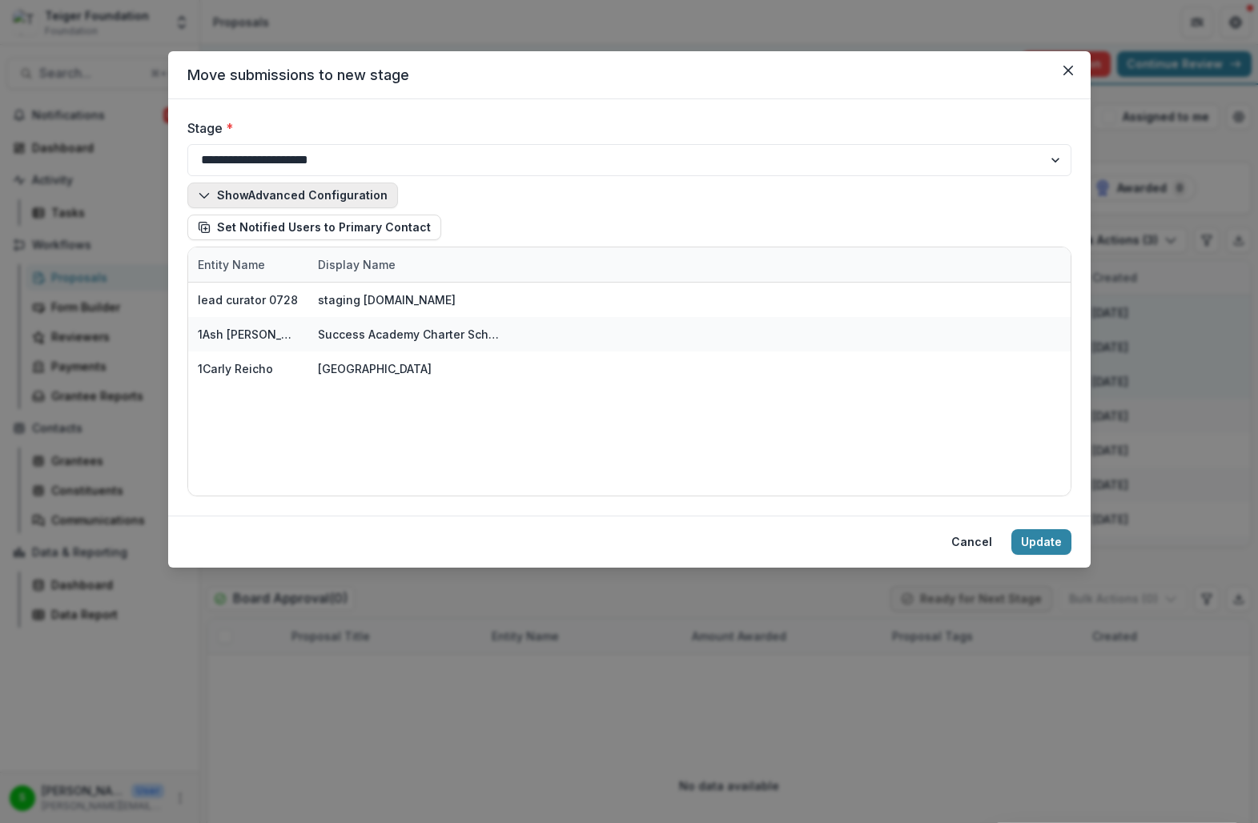
click at [346, 184] on button "Show Advanced Configuration" at bounding box center [292, 196] width 211 height 26
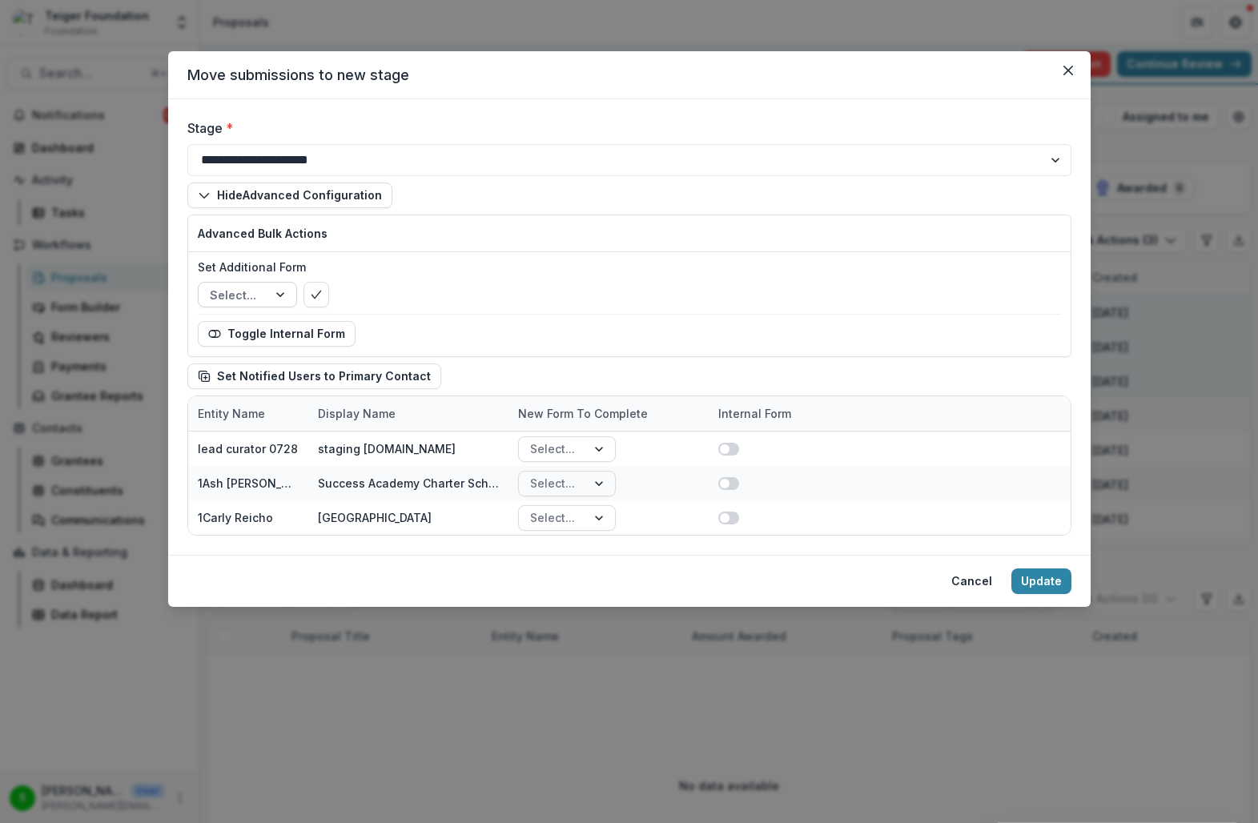
click at [267, 291] on div at bounding box center [281, 295] width 29 height 24
click at [425, 298] on div "Select..." at bounding box center [629, 295] width 863 height 26
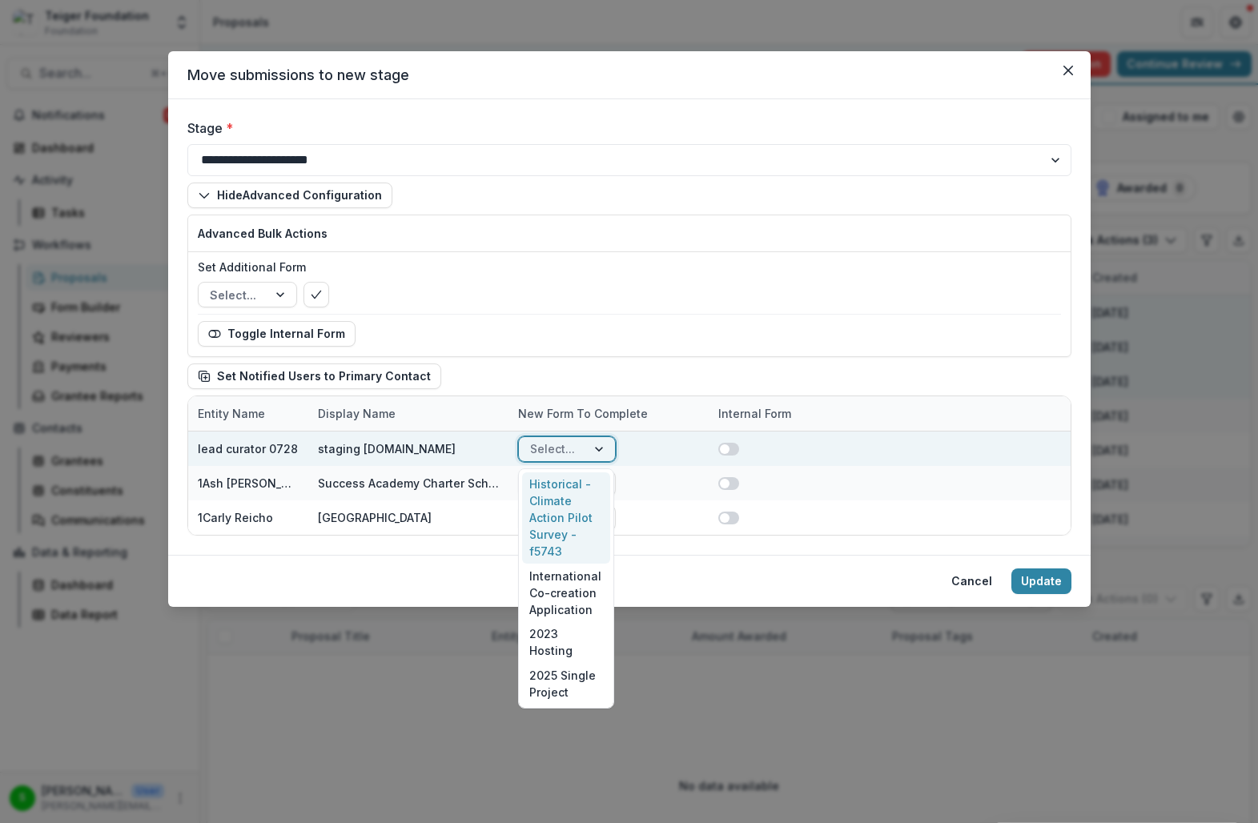
click at [606, 444] on div at bounding box center [600, 449] width 29 height 24
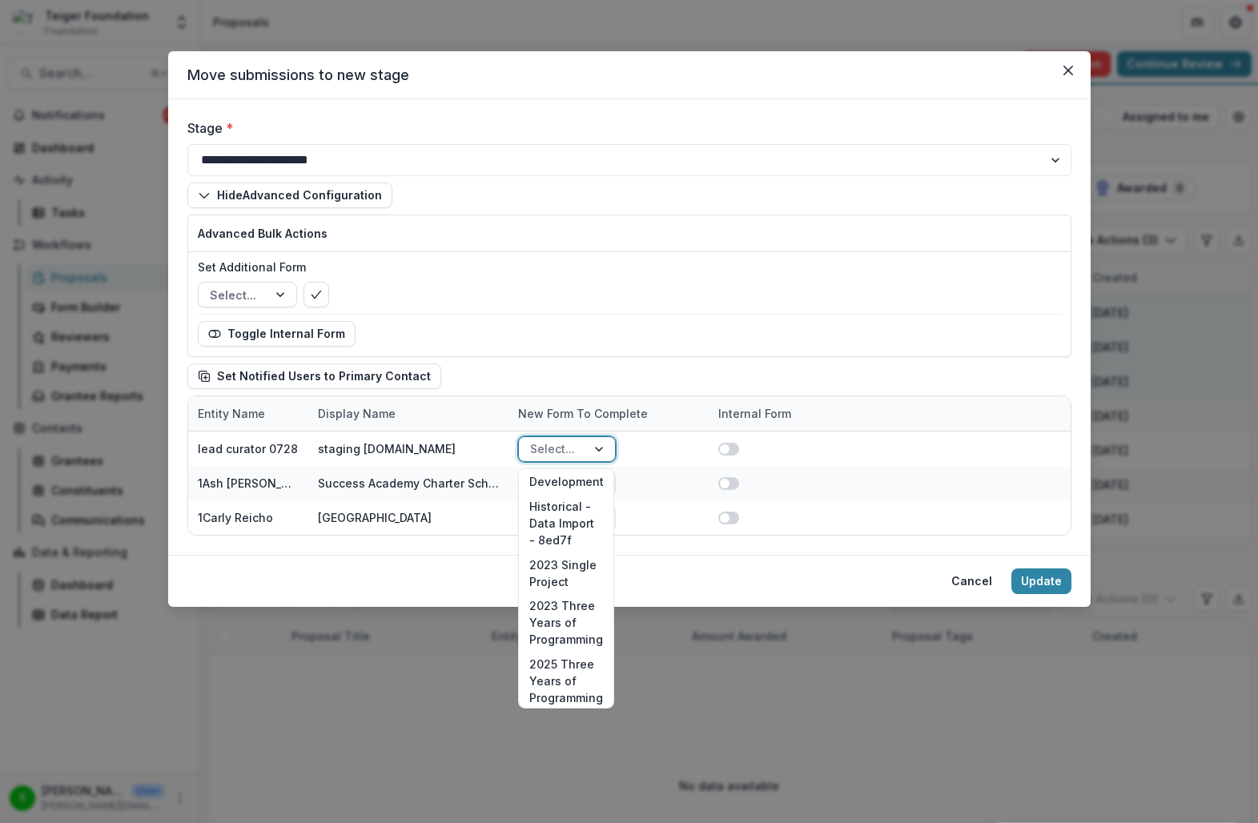
scroll to position [1256, 0]
click at [662, 368] on div "Hide Advanced Configuration Advanced Bulk Actions Set Additional Form Select...…" at bounding box center [629, 286] width 884 height 207
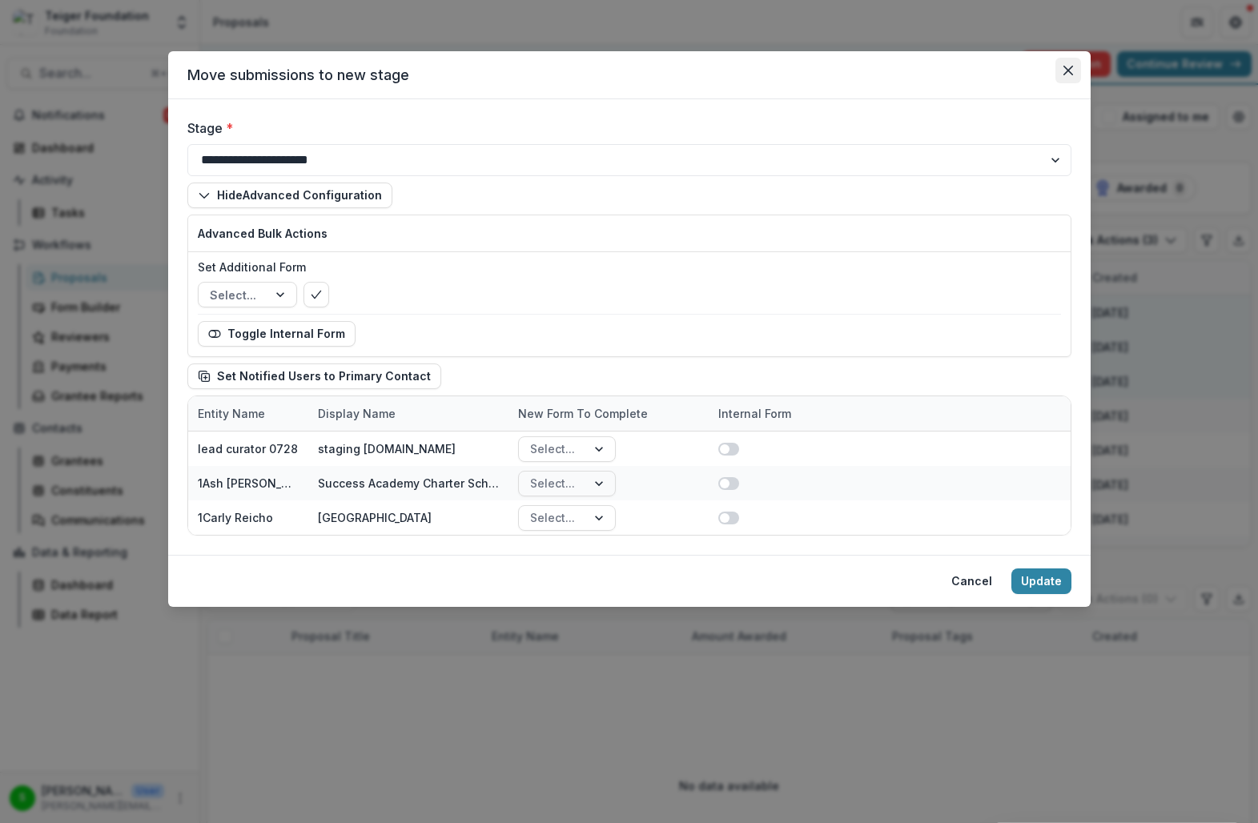
click at [1074, 71] on button "Close" at bounding box center [1068, 71] width 26 height 26
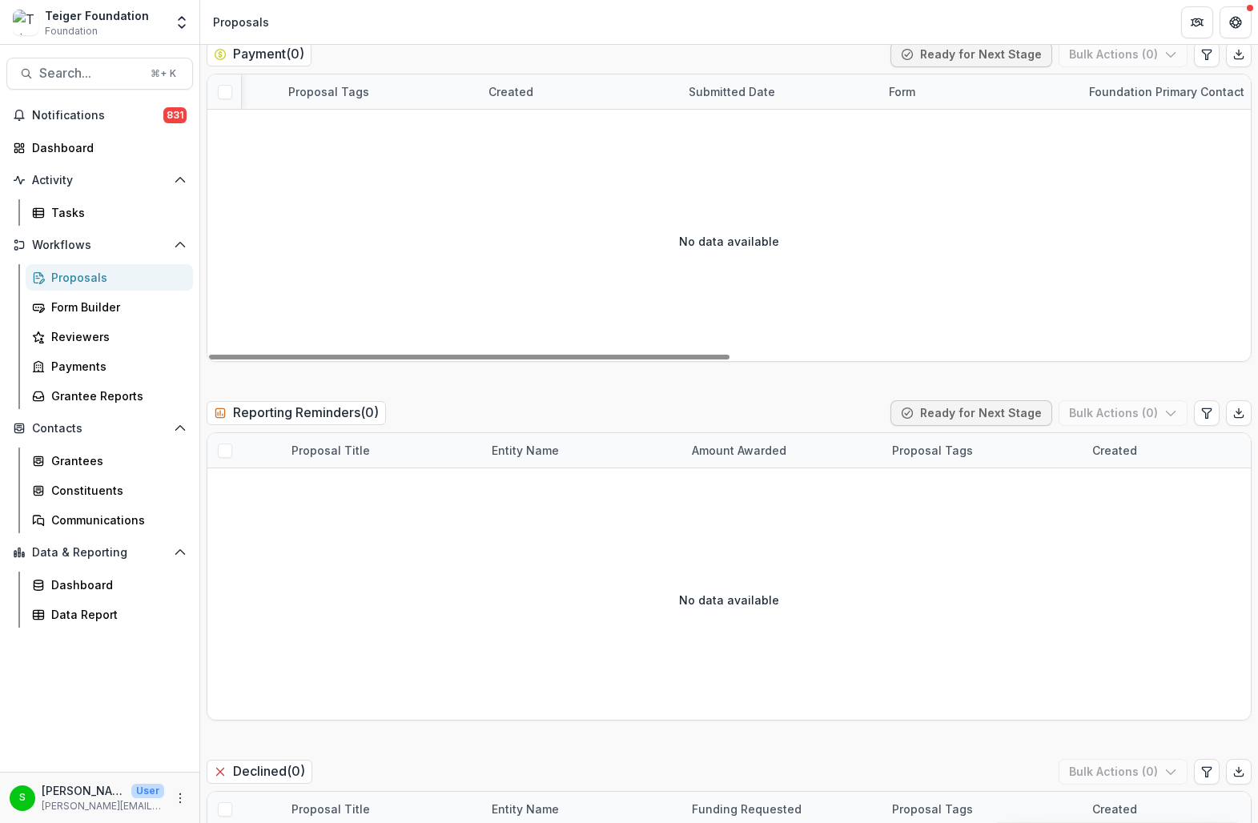
scroll to position [1504, 0]
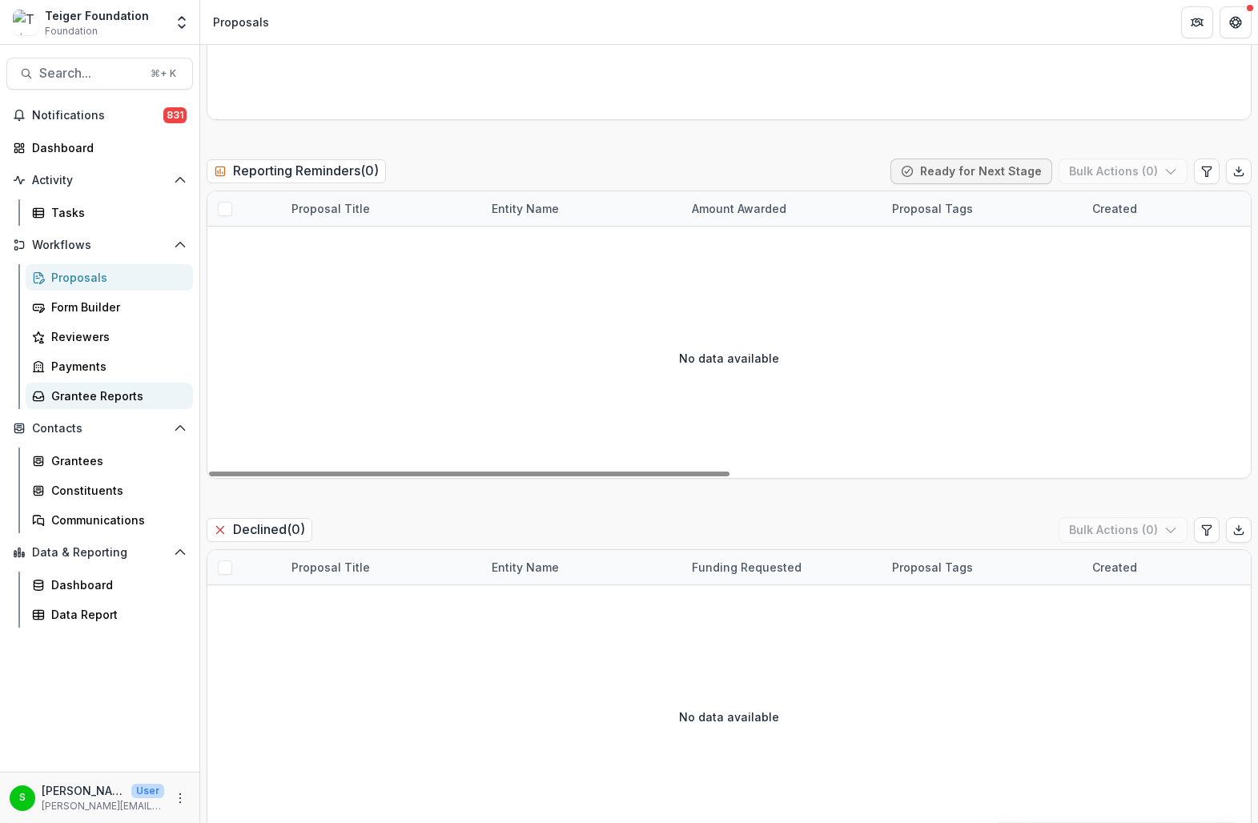
click at [139, 392] on div "Grantee Reports" at bounding box center [115, 395] width 129 height 17
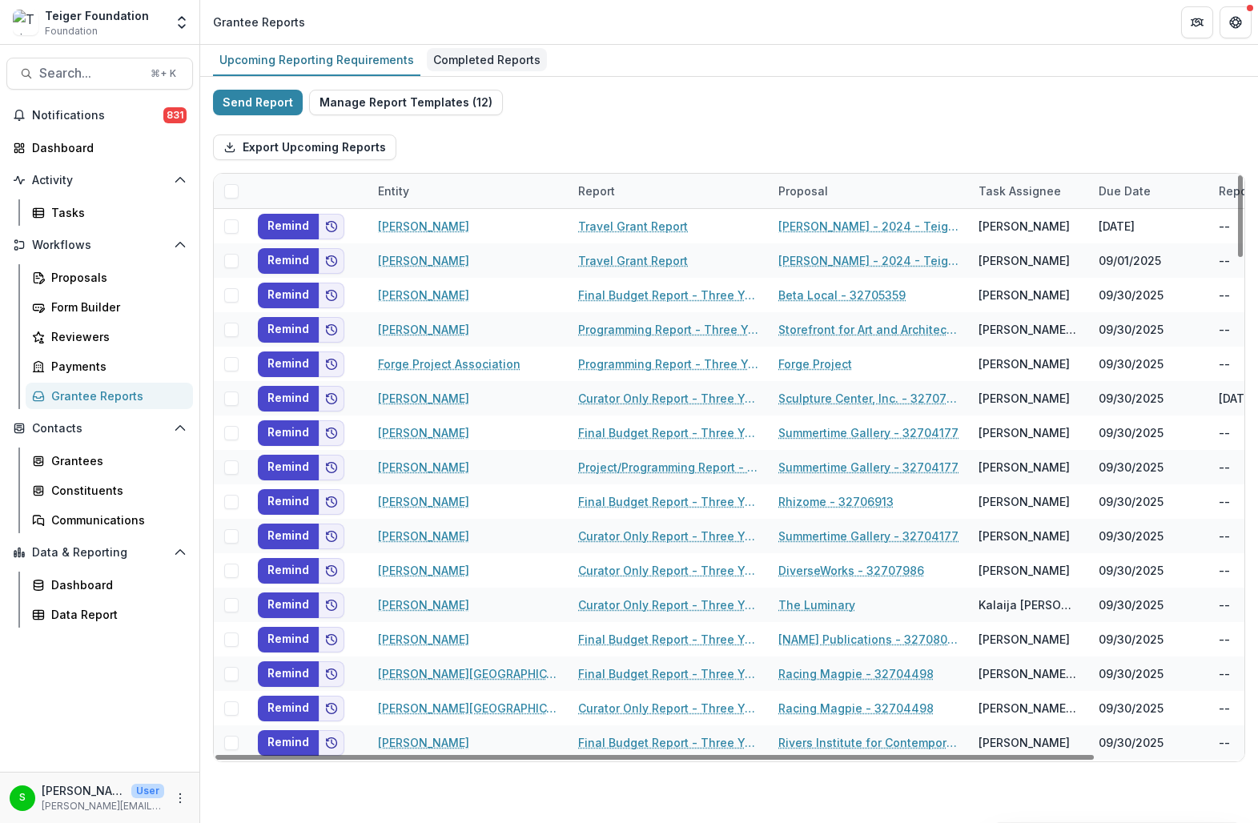
click at [480, 53] on div "Completed Reports" at bounding box center [487, 59] width 120 height 23
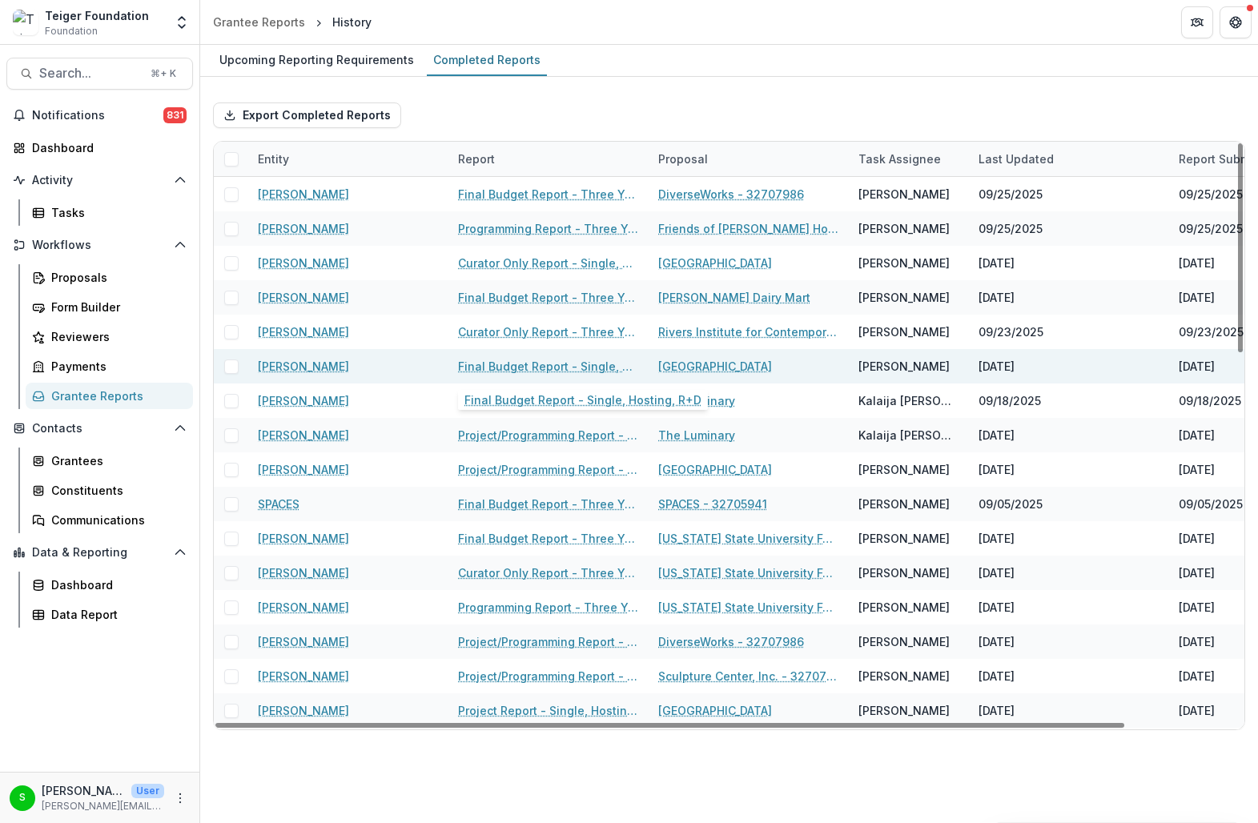
click at [532, 371] on link "Final Budget Report - Single, Hosting, R+D" at bounding box center [548, 366] width 181 height 17
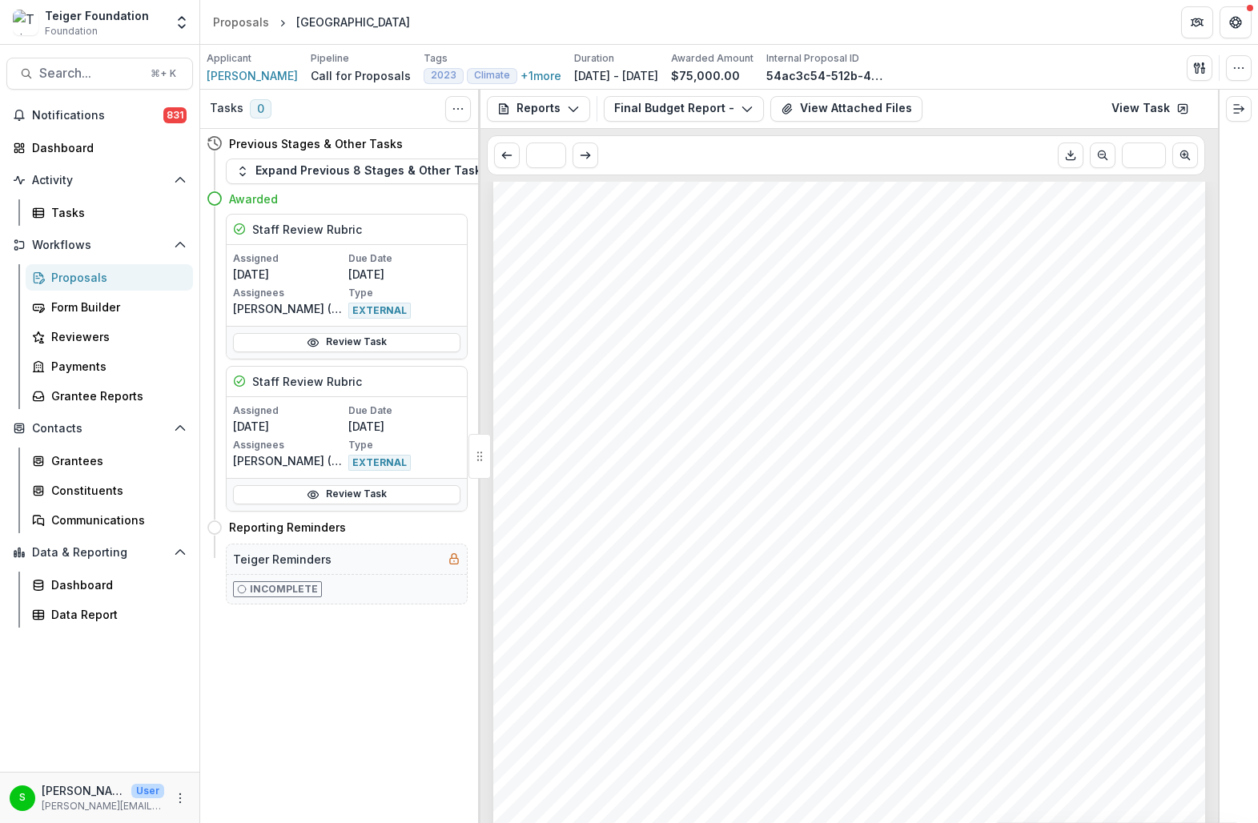
scroll to position [1389, 0]
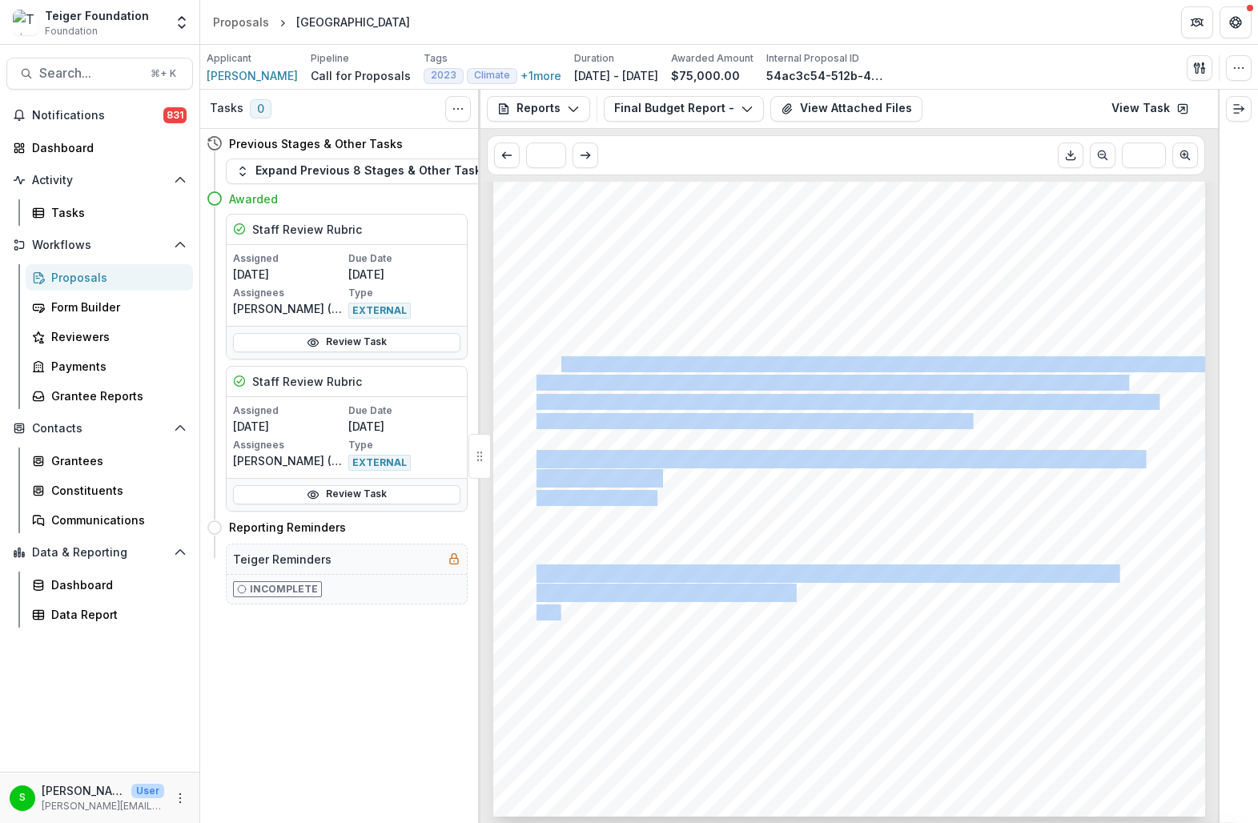
drag, startPoint x: 557, startPoint y: 367, endPoint x: 760, endPoint y: 498, distance: 241.0
click at [760, 498] on div "Did you fully expend the grant funds by the concluding date of the project? No …" at bounding box center [849, 312] width 712 height 1007
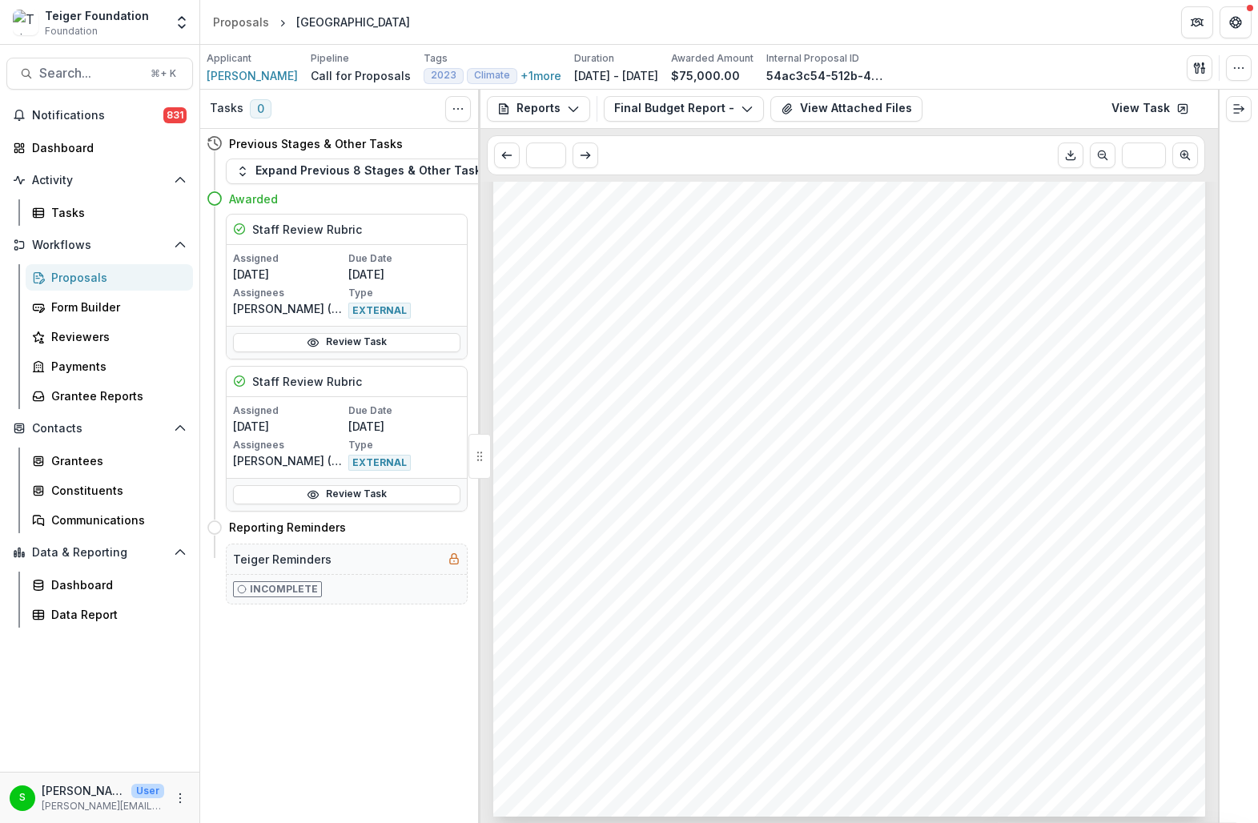
click at [752, 516] on div "Did you fully expend the grant funds by the concluding date of the project? No …" at bounding box center [849, 312] width 712 height 1007
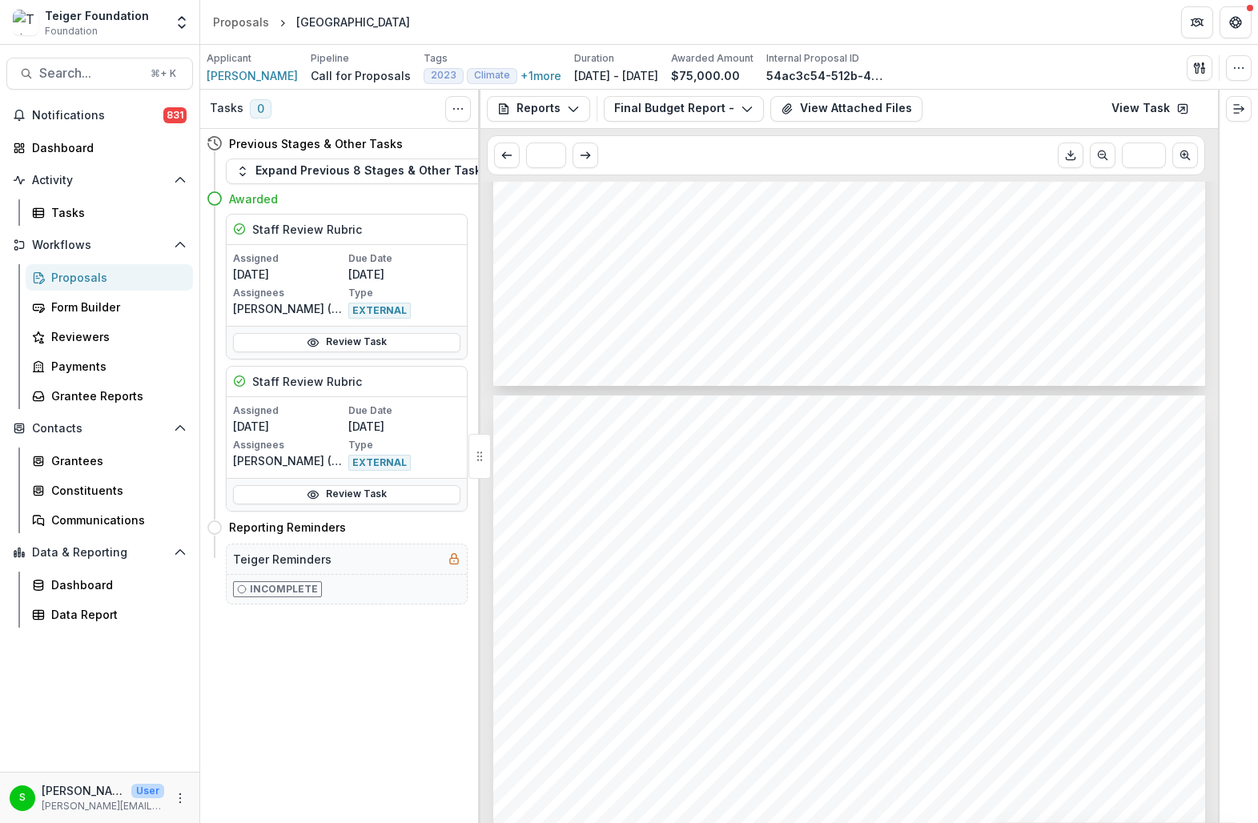
scroll to position [728, 0]
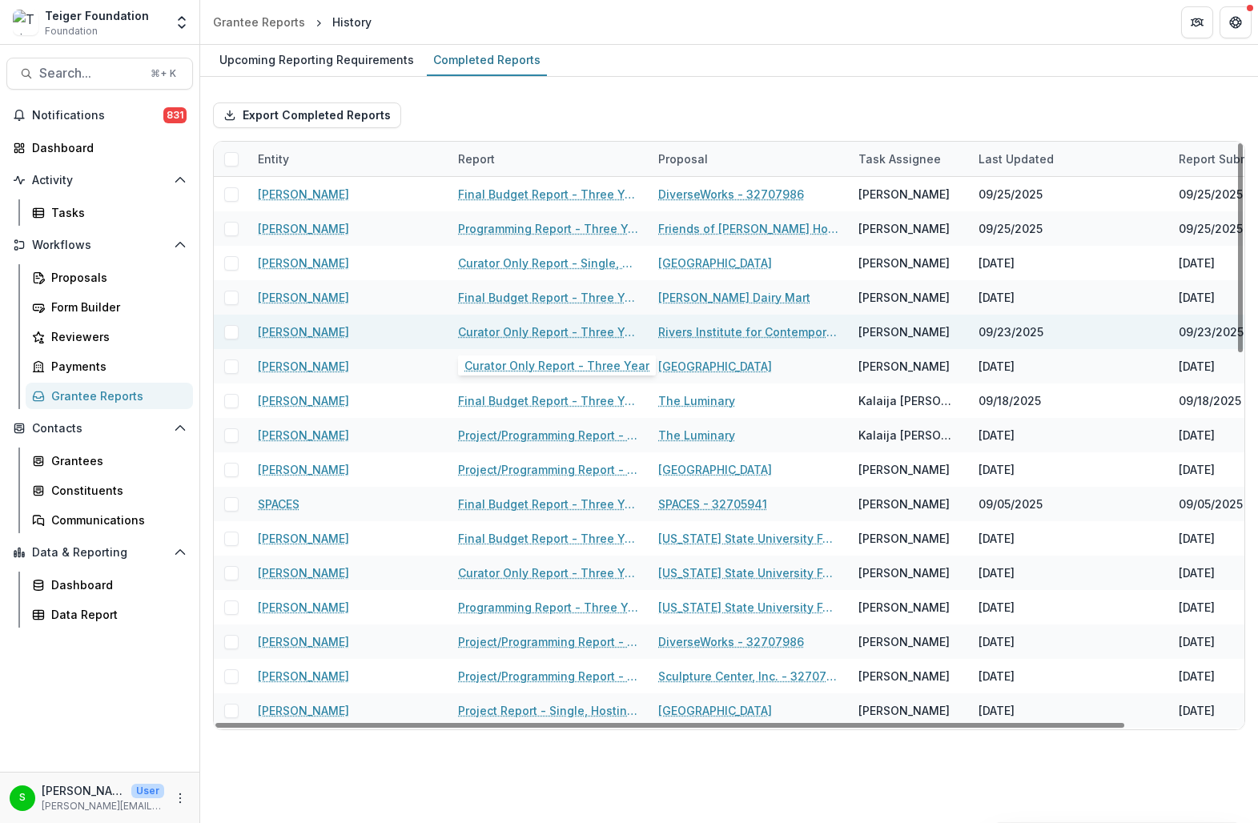
click at [514, 334] on link "Curator Only Report - Three Year" at bounding box center [548, 331] width 181 height 17
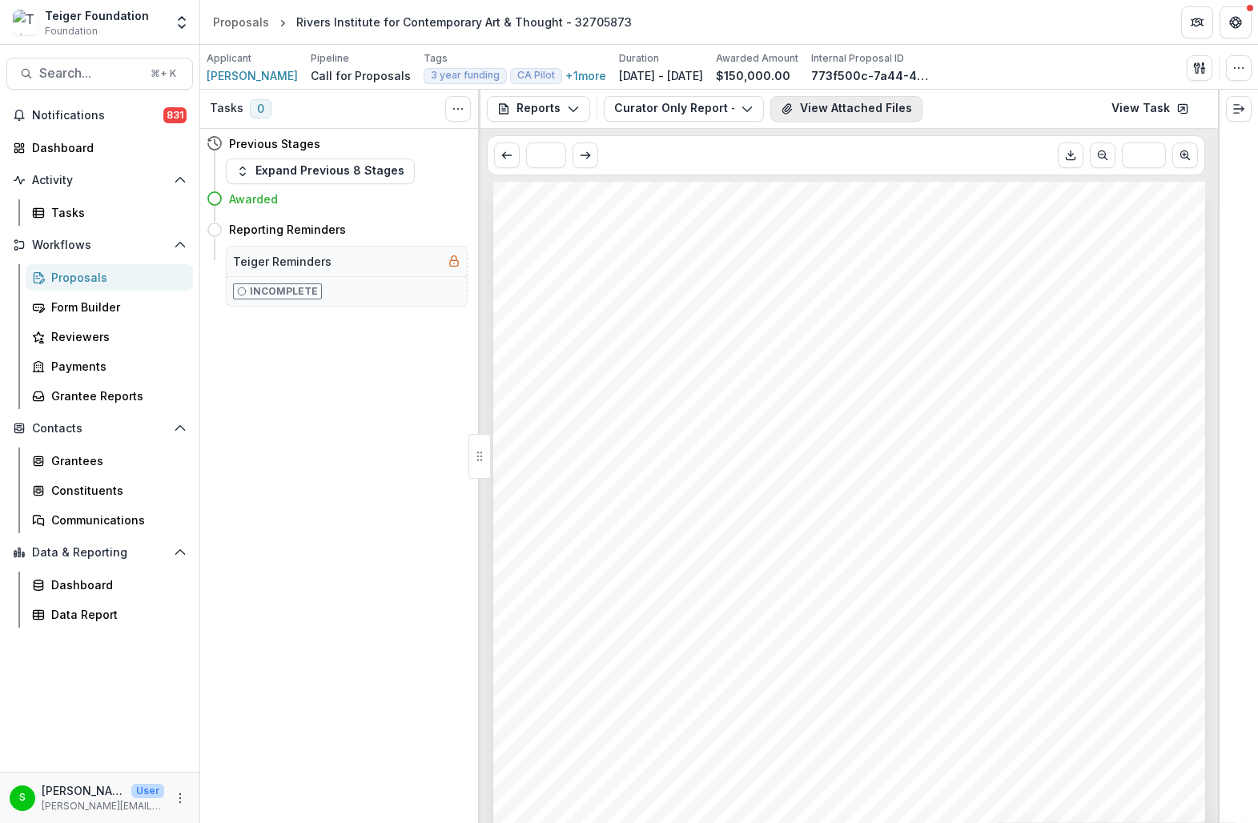
click at [857, 114] on button "View Attached Files" at bounding box center [846, 109] width 152 height 26
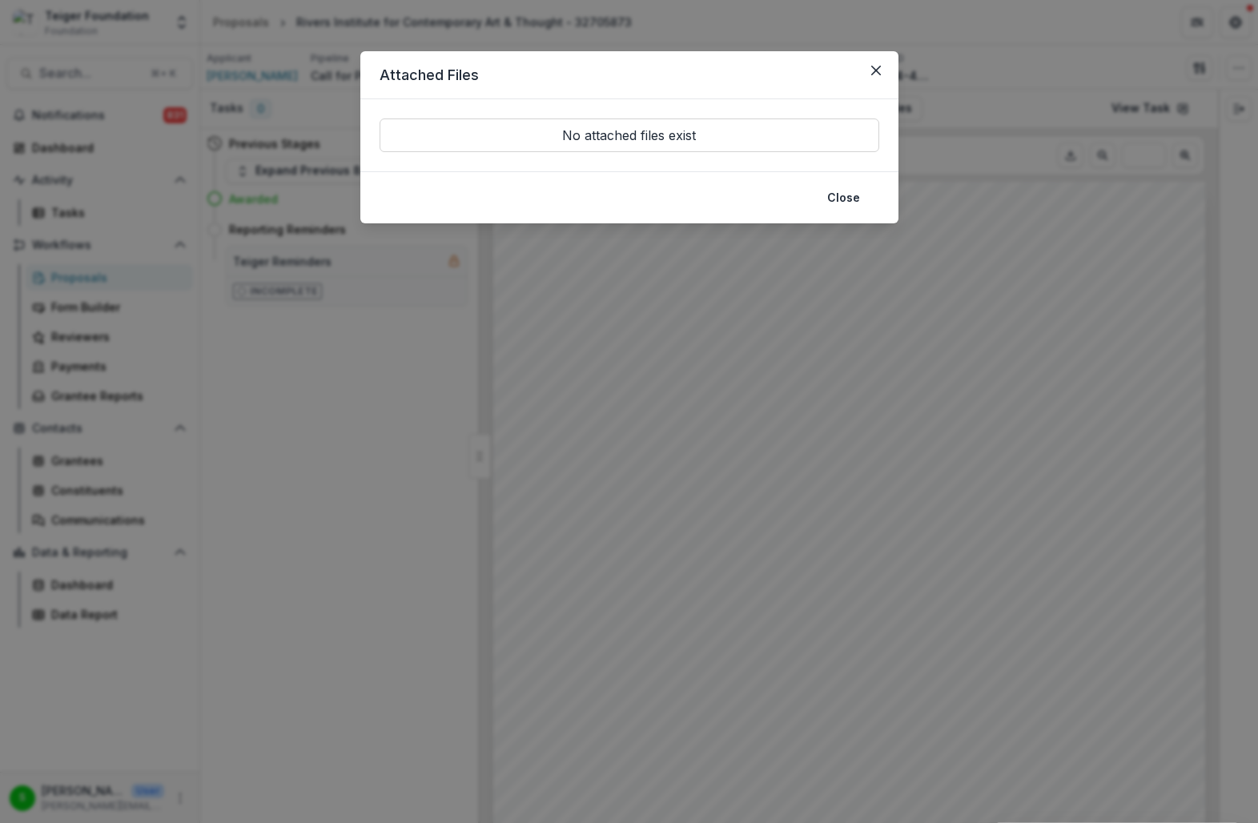
click at [749, 387] on div "Attached Files No attached files exist Close" at bounding box center [629, 411] width 1258 height 823
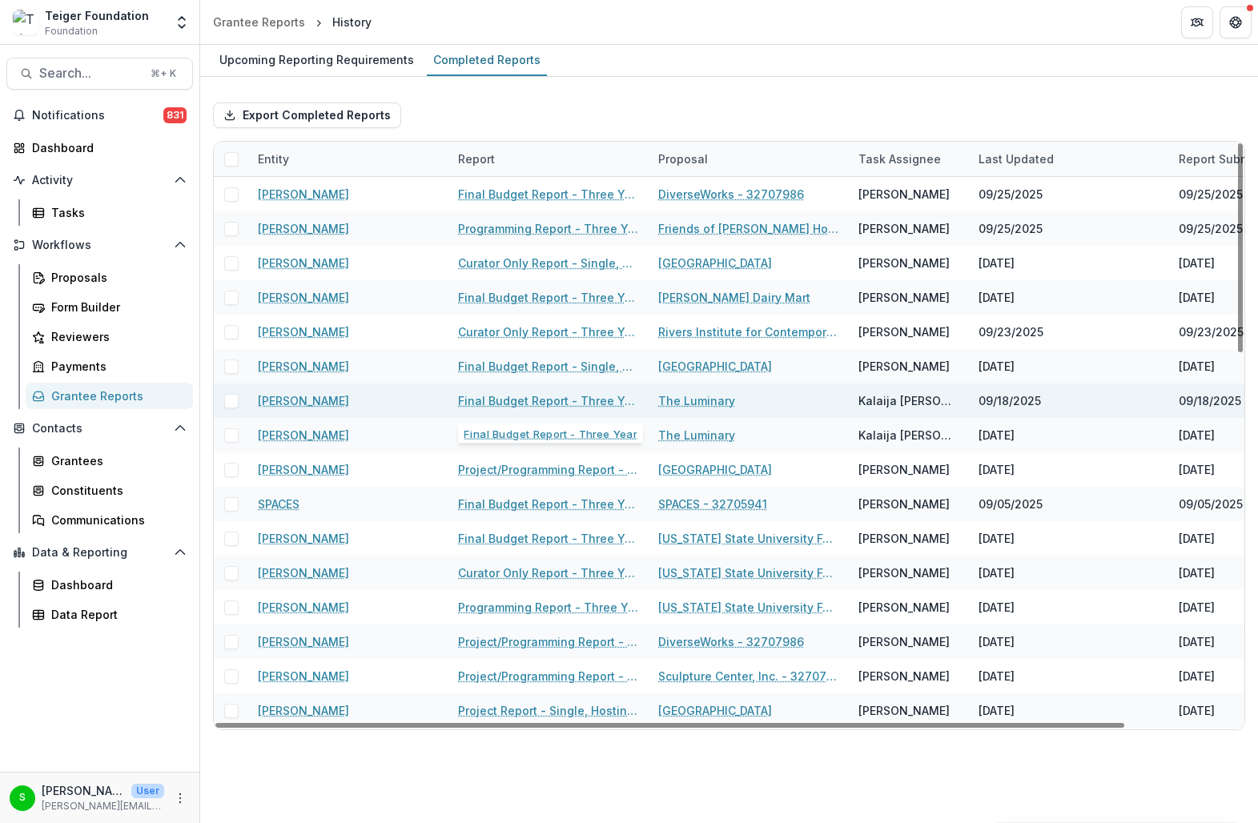
click at [583, 401] on link "Final Budget Report - Three Year" at bounding box center [548, 400] width 181 height 17
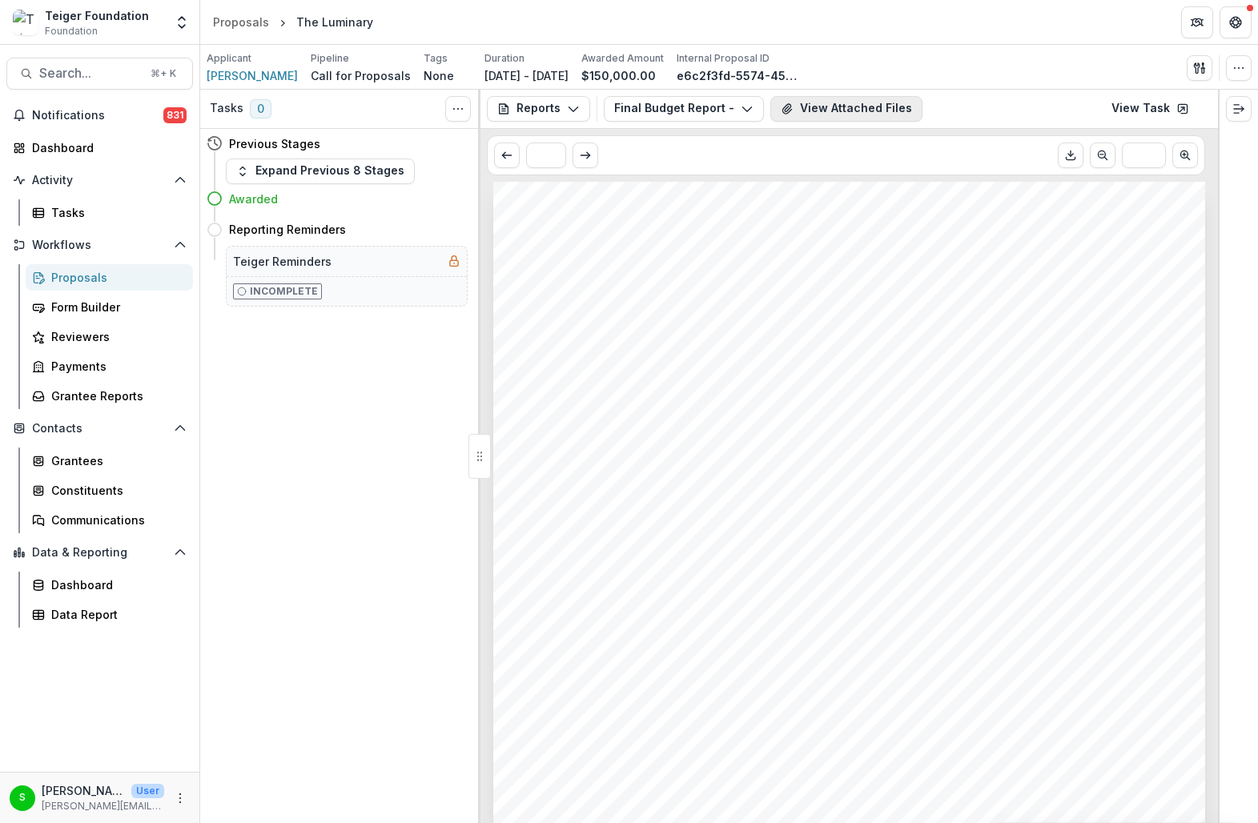
click at [815, 112] on button "View Attached Files" at bounding box center [846, 109] width 152 height 26
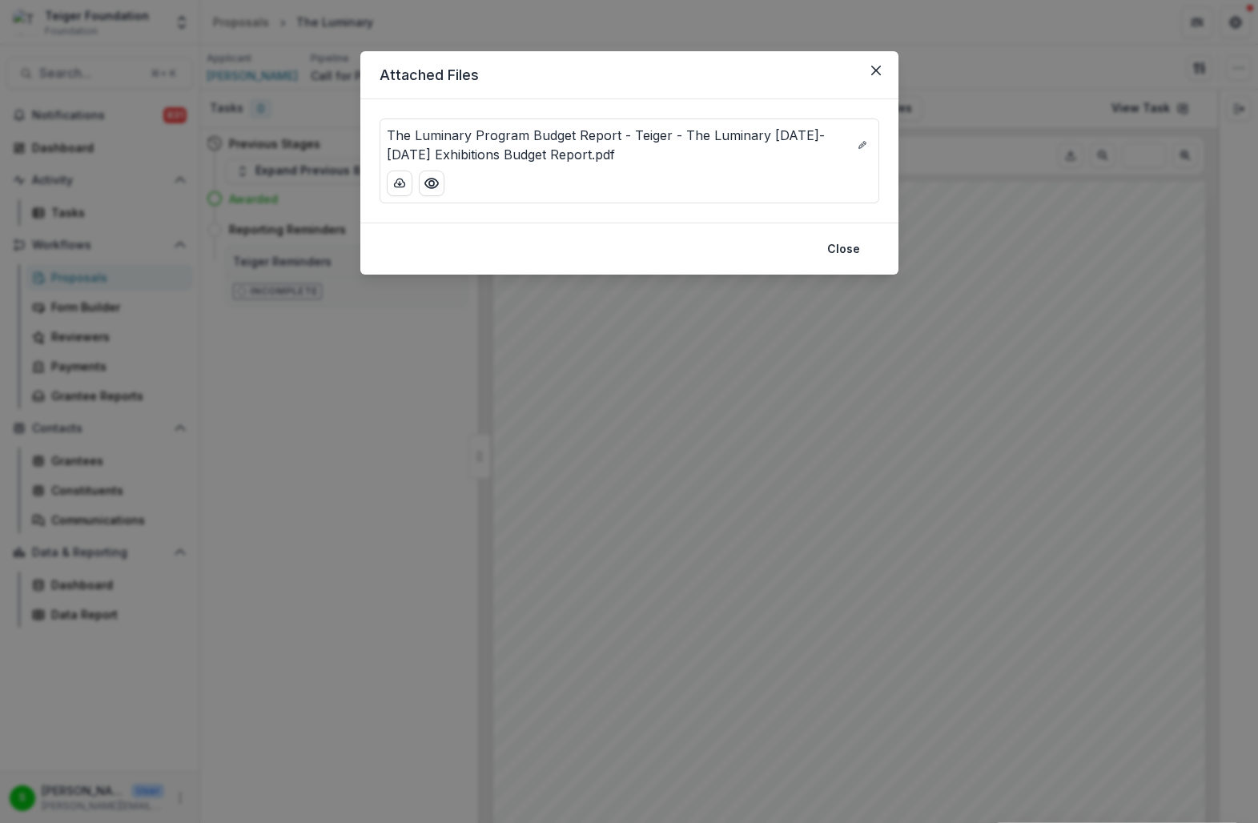
click at [540, 142] on p "The Luminary Program Budget Report - Teiger - The Luminary [DATE]-[DATE] Exhibi…" at bounding box center [617, 145] width 460 height 38
click at [428, 187] on icon "Preview The Luminary Program Budget Report - Teiger - The Luminary 2024-2025 Ex…" at bounding box center [430, 184] width 13 height 10
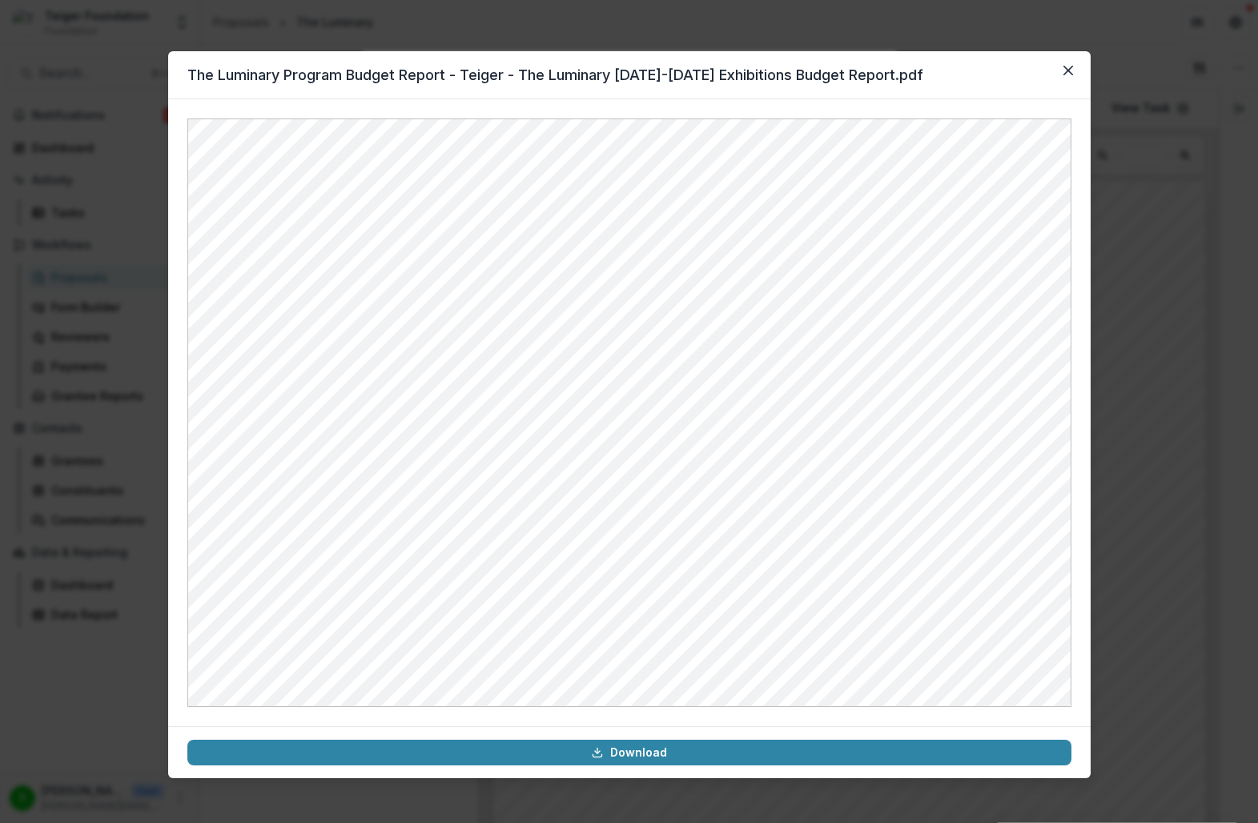
click at [1171, 614] on div "The Luminary Program Budget Report - Teiger - The Luminary [DATE]-[DATE] Exhibi…" at bounding box center [629, 411] width 1258 height 823
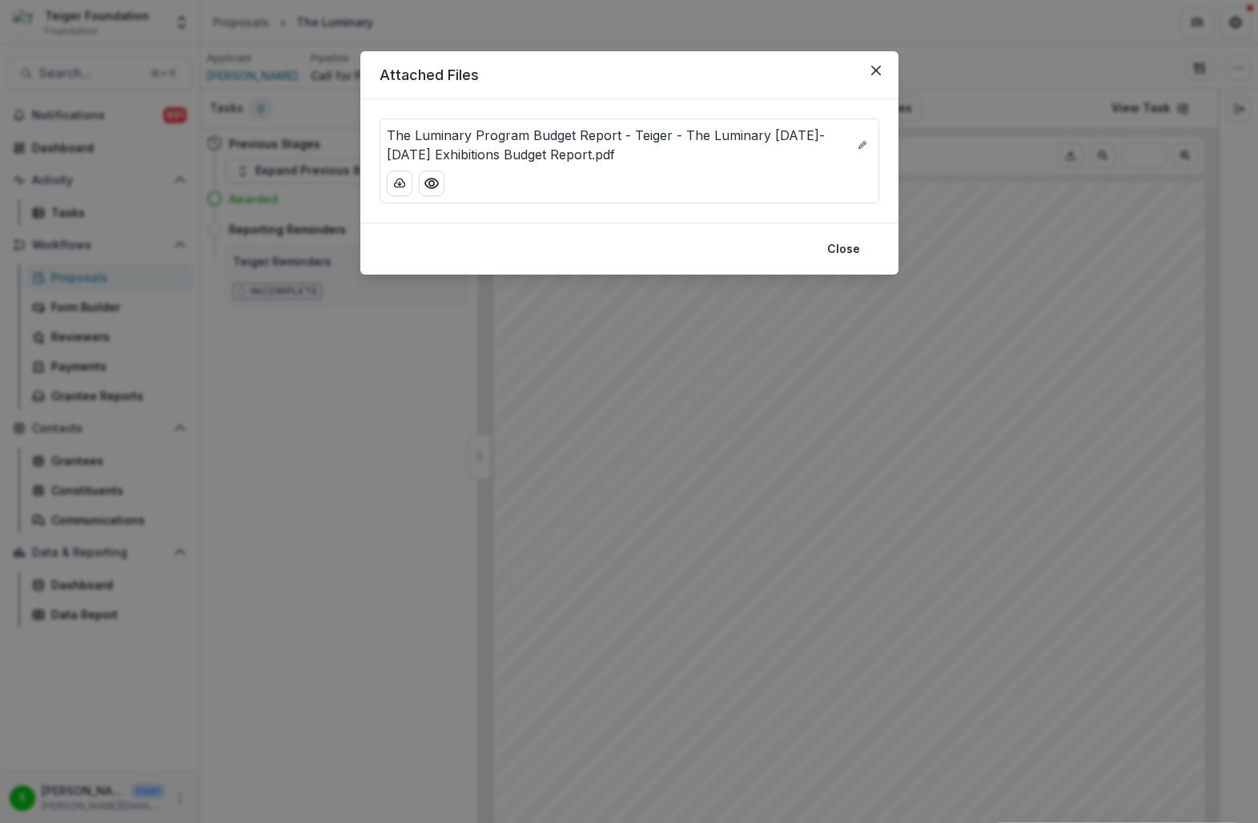
click at [680, 353] on div "Attached Files The Luminary Program Budget Report - Teiger - The Luminary [DATE…" at bounding box center [629, 411] width 1258 height 823
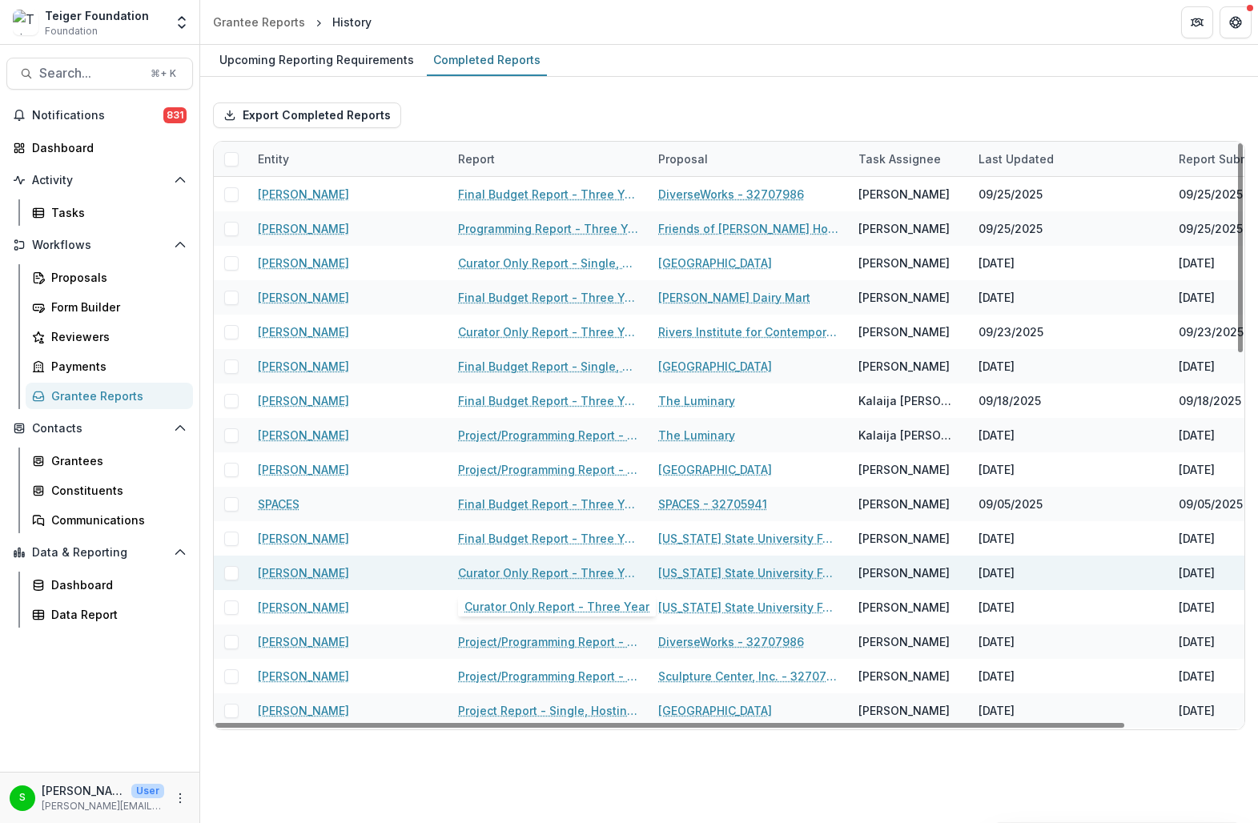
click at [539, 571] on link "Curator Only Report - Three Year" at bounding box center [548, 572] width 181 height 17
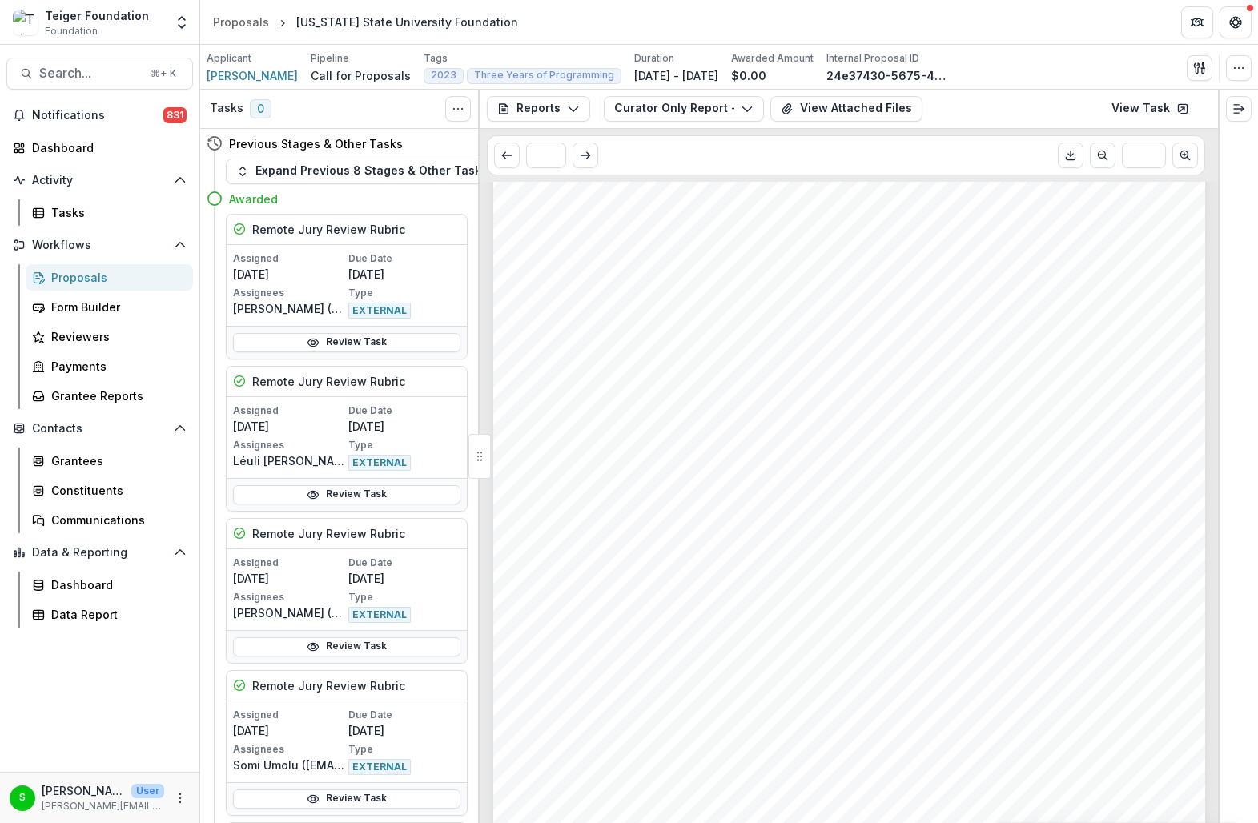
scroll to position [36, 0]
